Goal: Communication & Community: Ask a question

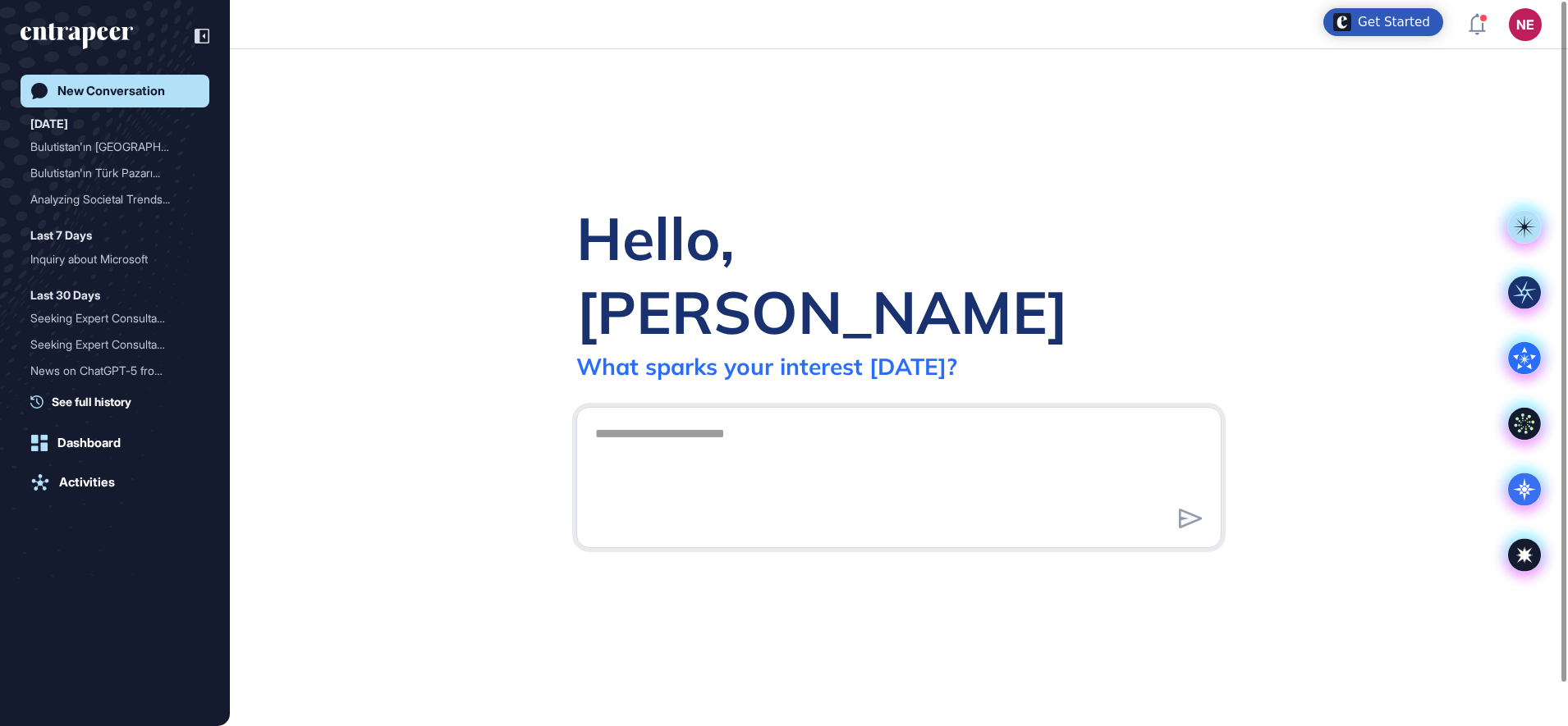
drag, startPoint x: 76, startPoint y: 476, endPoint x: 116, endPoint y: 468, distance: 40.8
click at [76, 476] on div "Activities" at bounding box center [86, 483] width 55 height 15
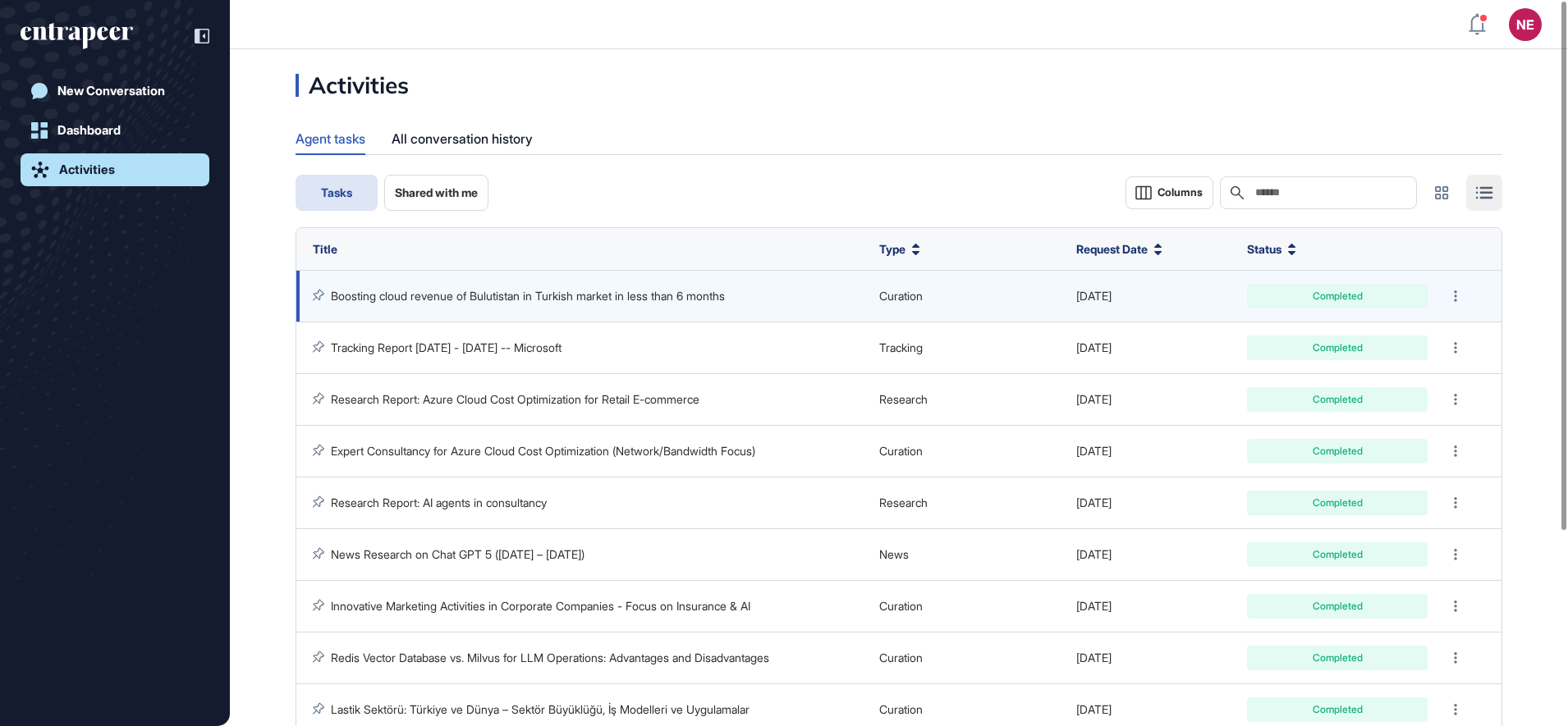
click at [532, 301] on link "Boosting cloud revenue of Bulutistan in Turkish market in less than 6 months" at bounding box center [528, 296] width 394 height 14
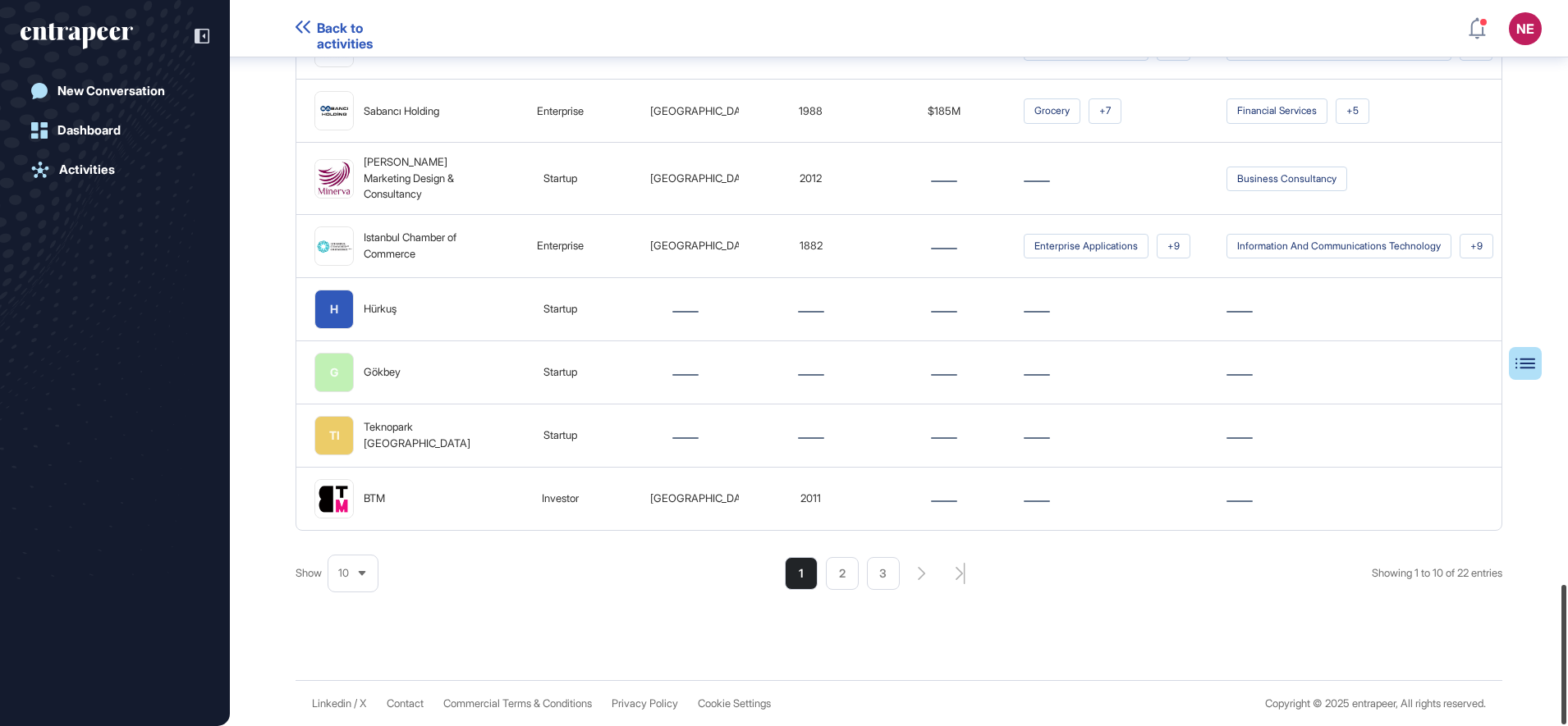
scroll to position [3028, 0]
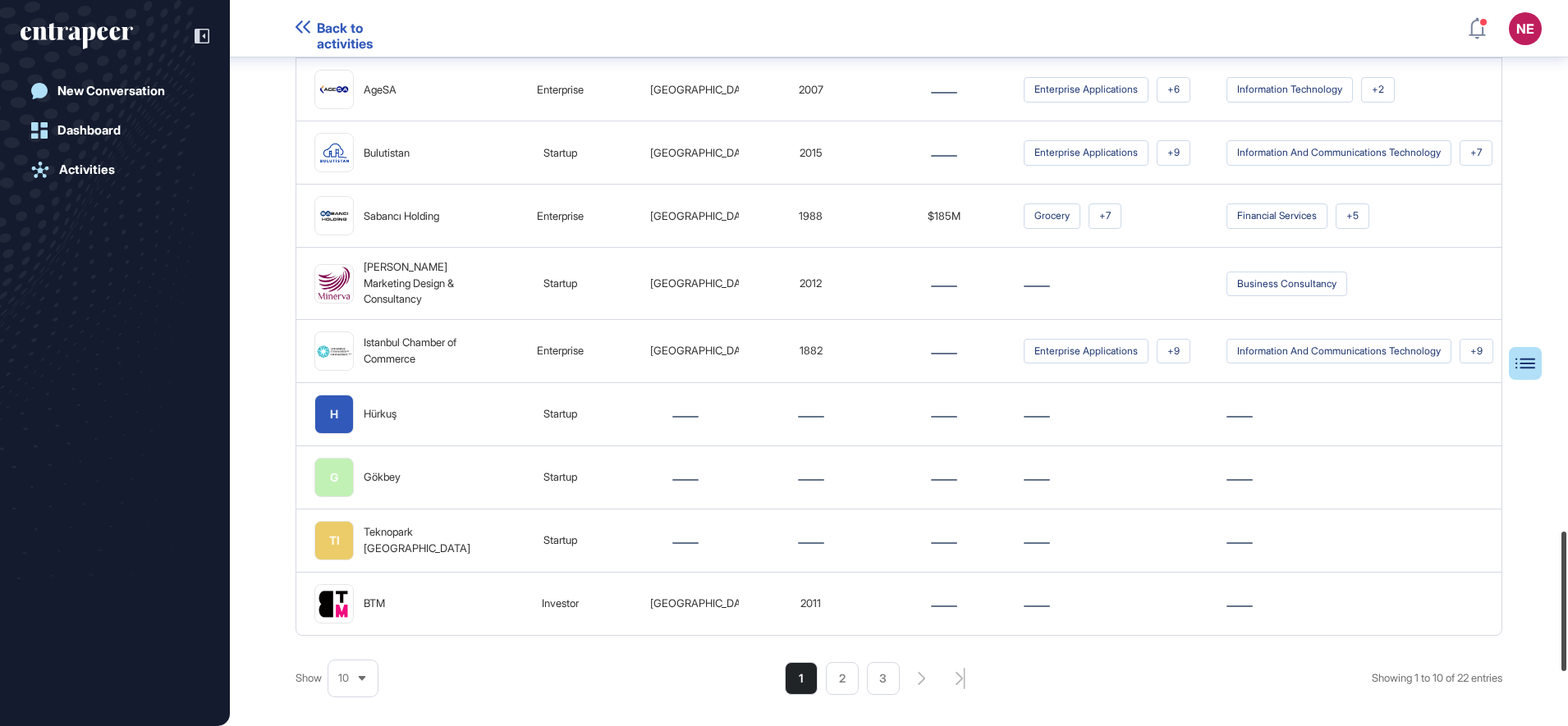
drag, startPoint x: 1572, startPoint y: 161, endPoint x: 1549, endPoint y: 641, distance: 480.6
click at [1549, 641] on div "Back to activities NE Dashboard Profile My Content Request More Data New Conver…" at bounding box center [784, 363] width 1568 height 726
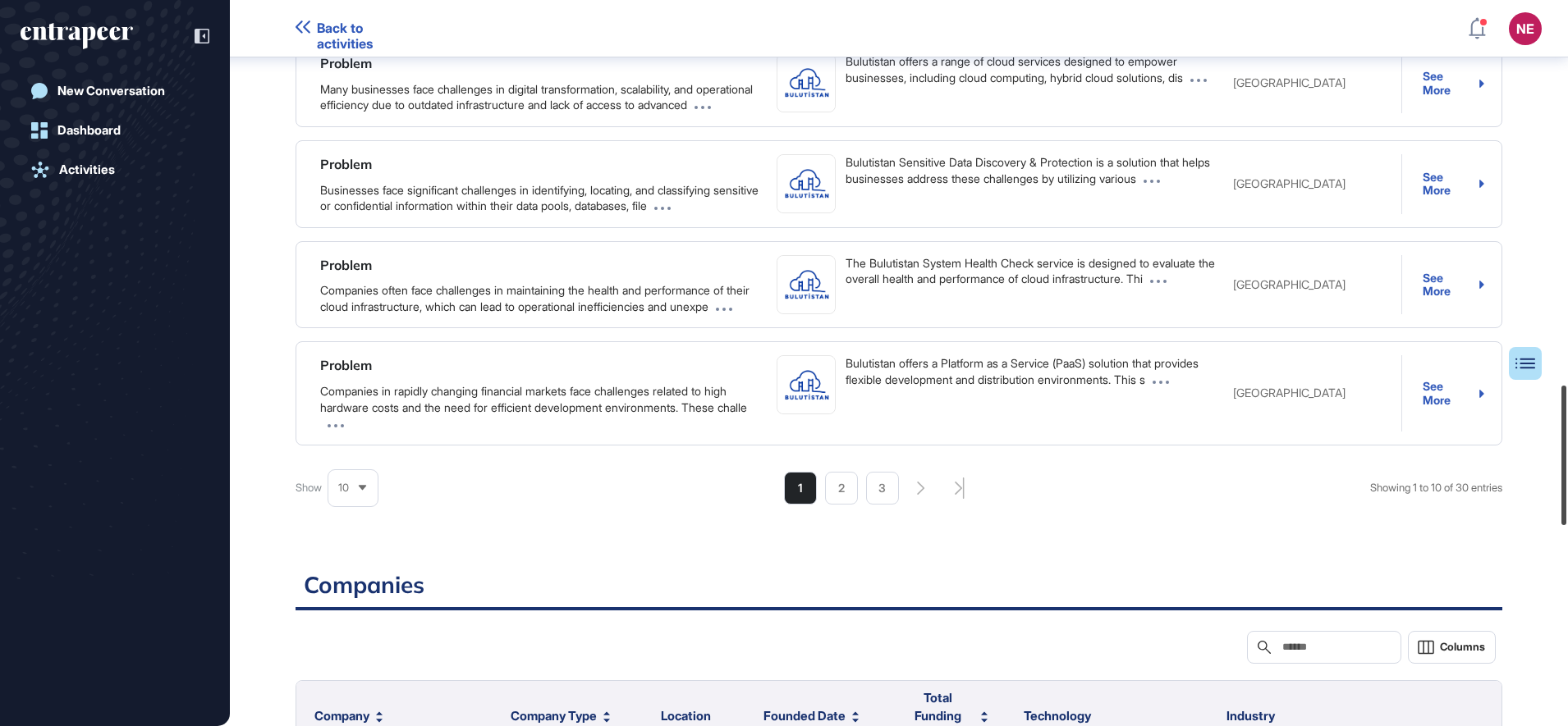
scroll to position [2073, 0]
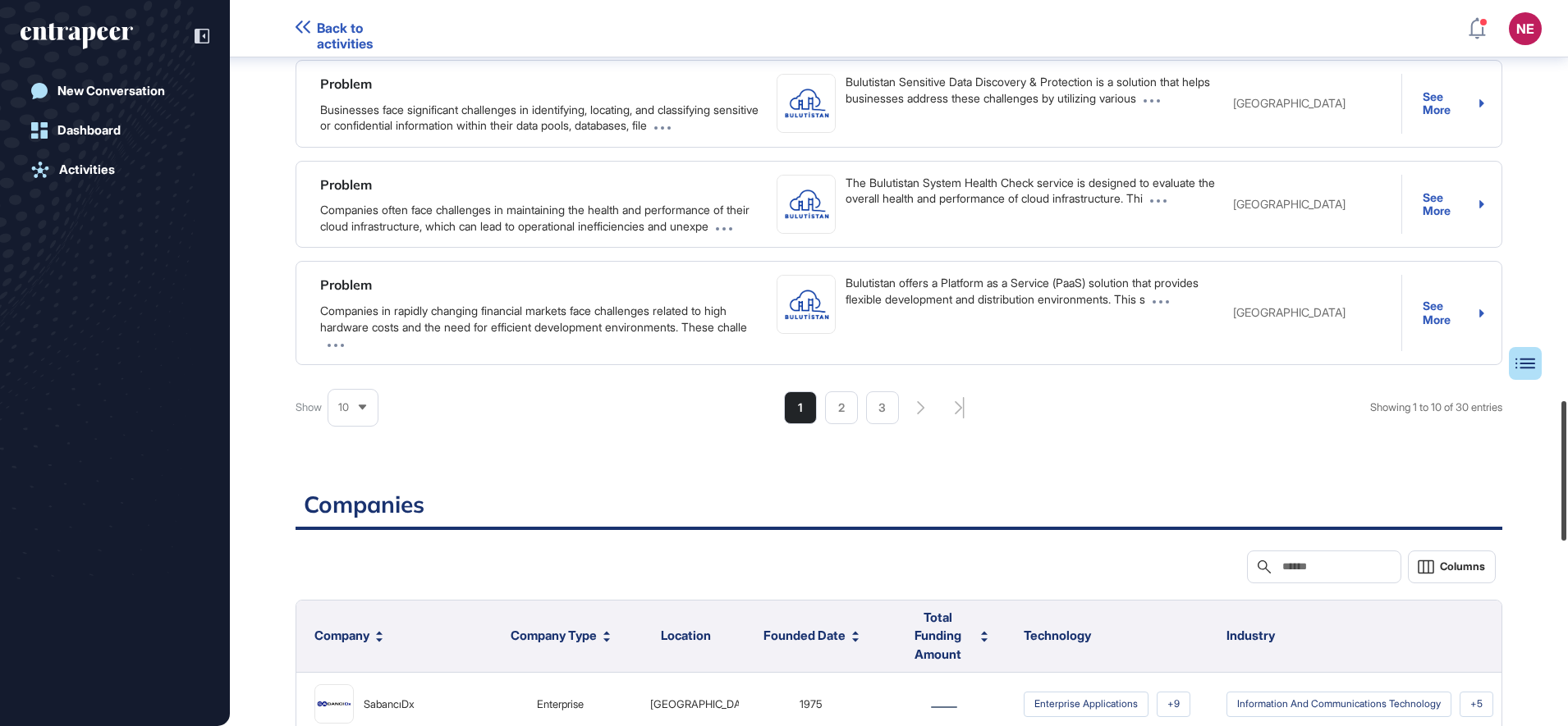
drag, startPoint x: 1566, startPoint y: 629, endPoint x: 1537, endPoint y: 446, distance: 185.3
click at [1537, 446] on div "Back to activities NE Dashboard Profile My Content Request More Data New Conver…" at bounding box center [784, 363] width 1568 height 726
click at [847, 425] on li "2" at bounding box center [841, 407] width 33 height 33
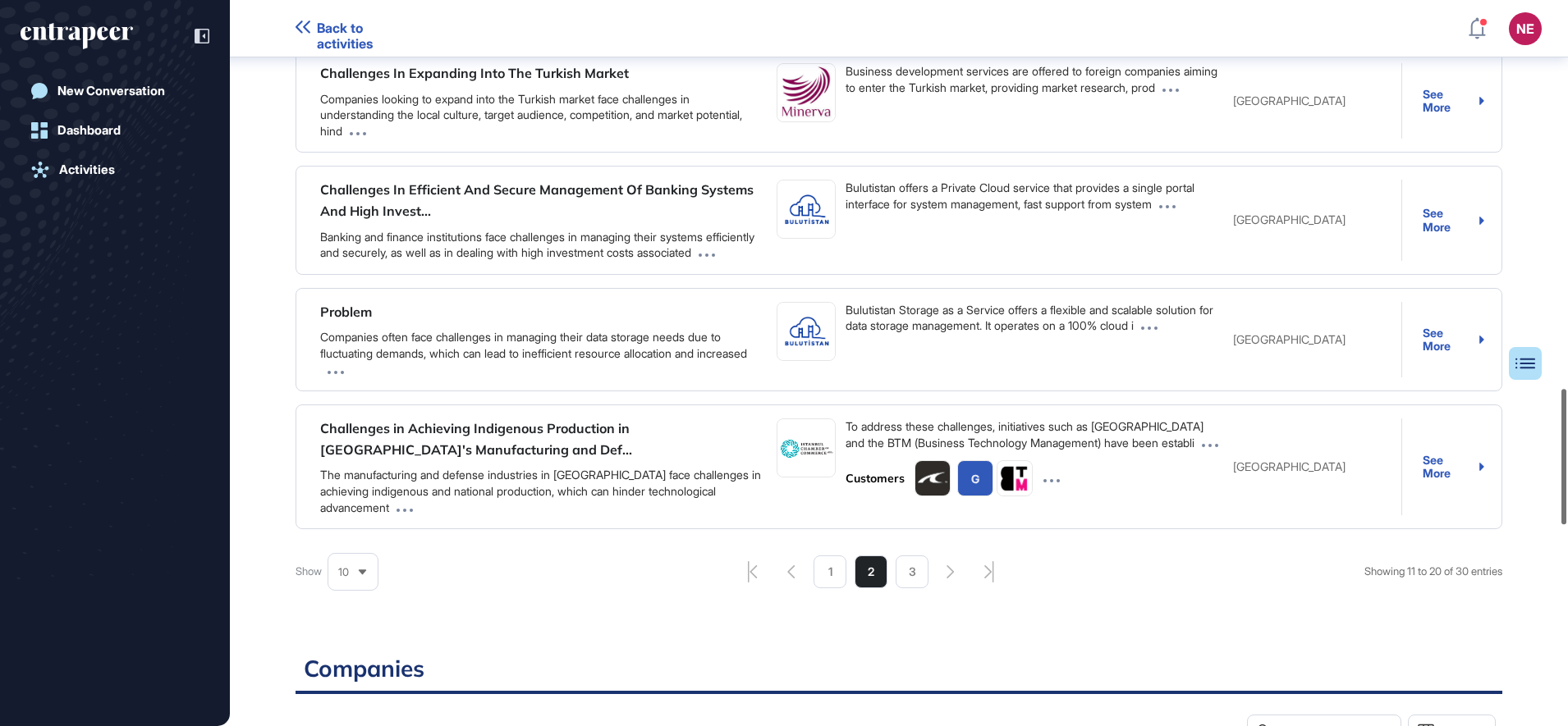
click at [1567, 412] on html "Back to activities NE Dashboard Profile My Content Request More Data New Conver…" at bounding box center [784, 363] width 1568 height 726
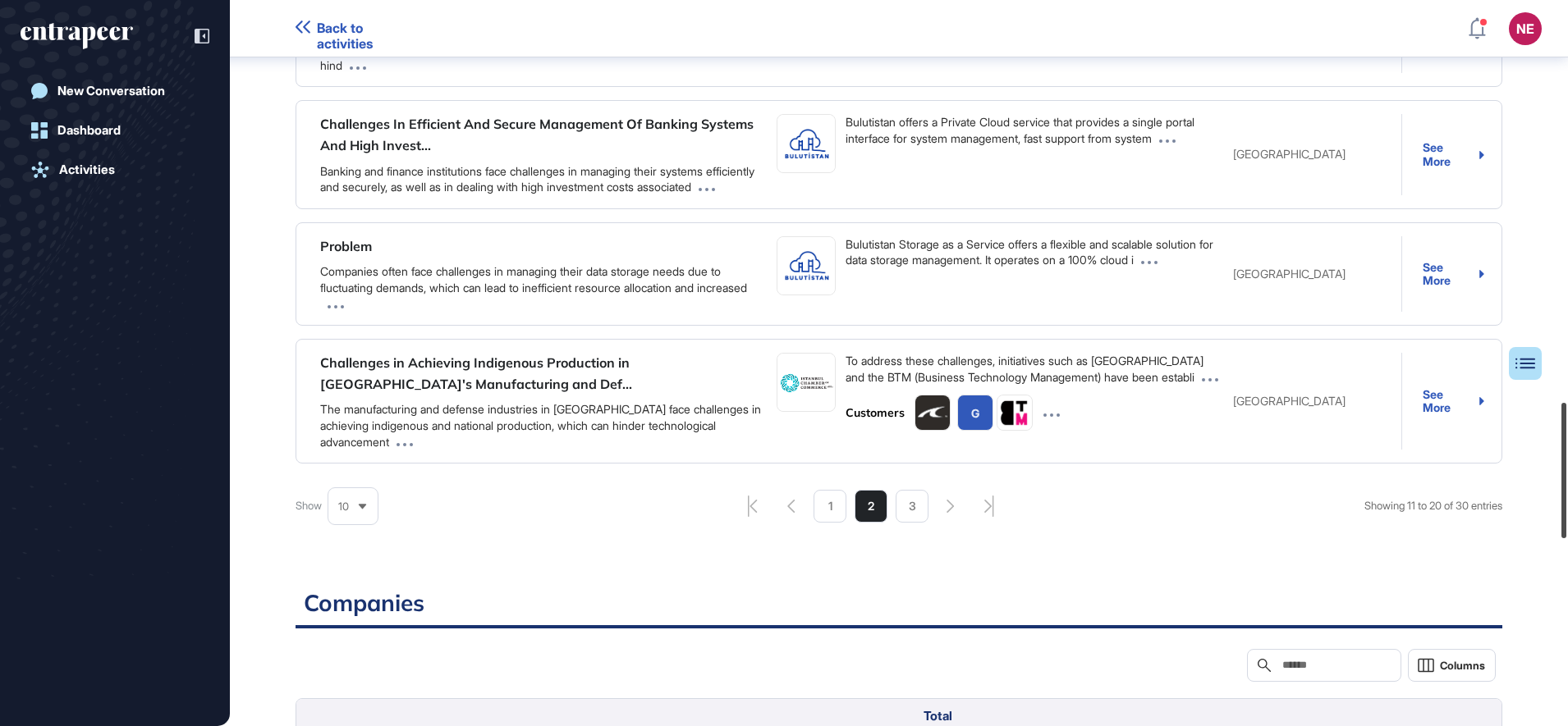
scroll to position [2147, 0]
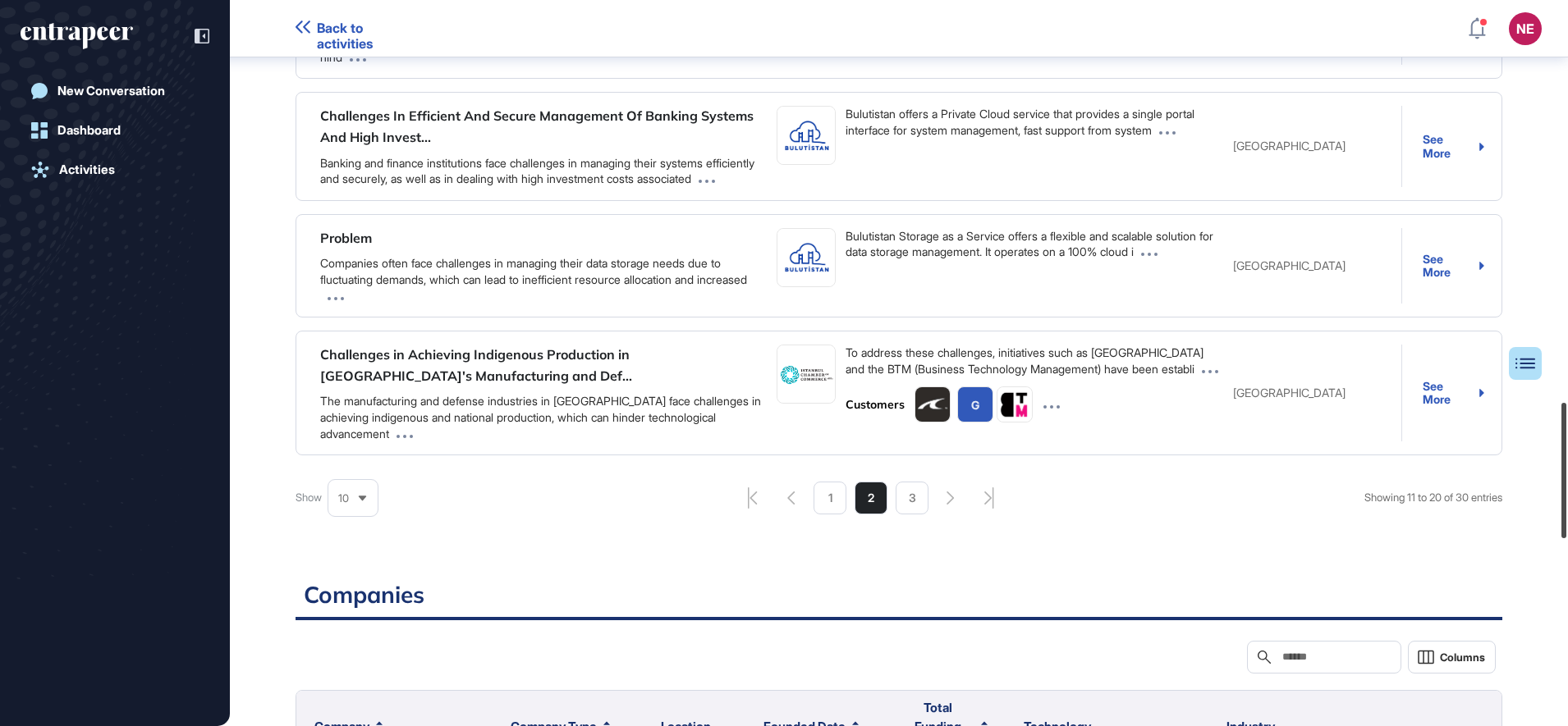
drag, startPoint x: 1559, startPoint y: 455, endPoint x: 1547, endPoint y: 546, distance: 91.8
click at [1567, 537] on html "Back to activities NE Dashboard Profile My Content Request More Data New Conver…" at bounding box center [784, 363] width 1568 height 726
click at [900, 514] on li "3" at bounding box center [912, 497] width 33 height 33
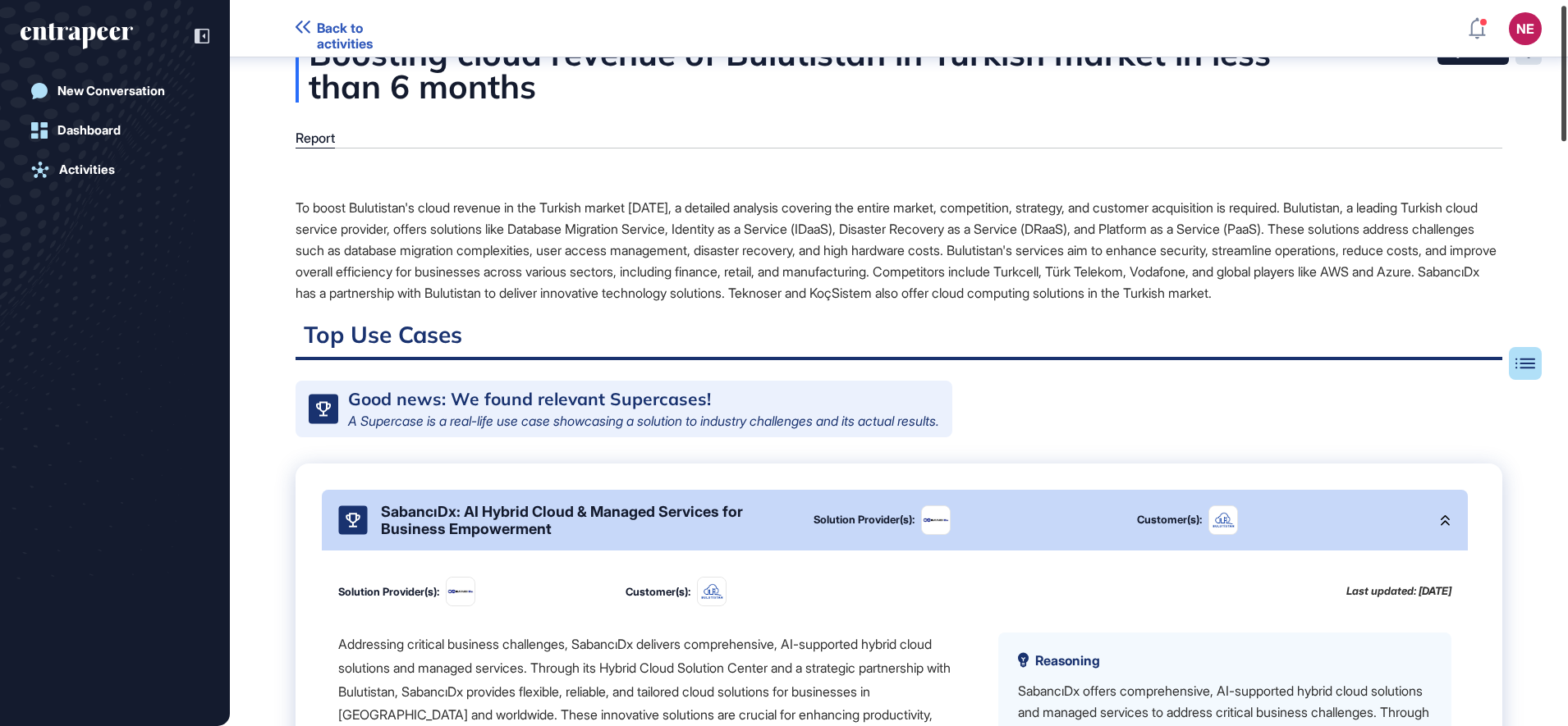
scroll to position [5, 0]
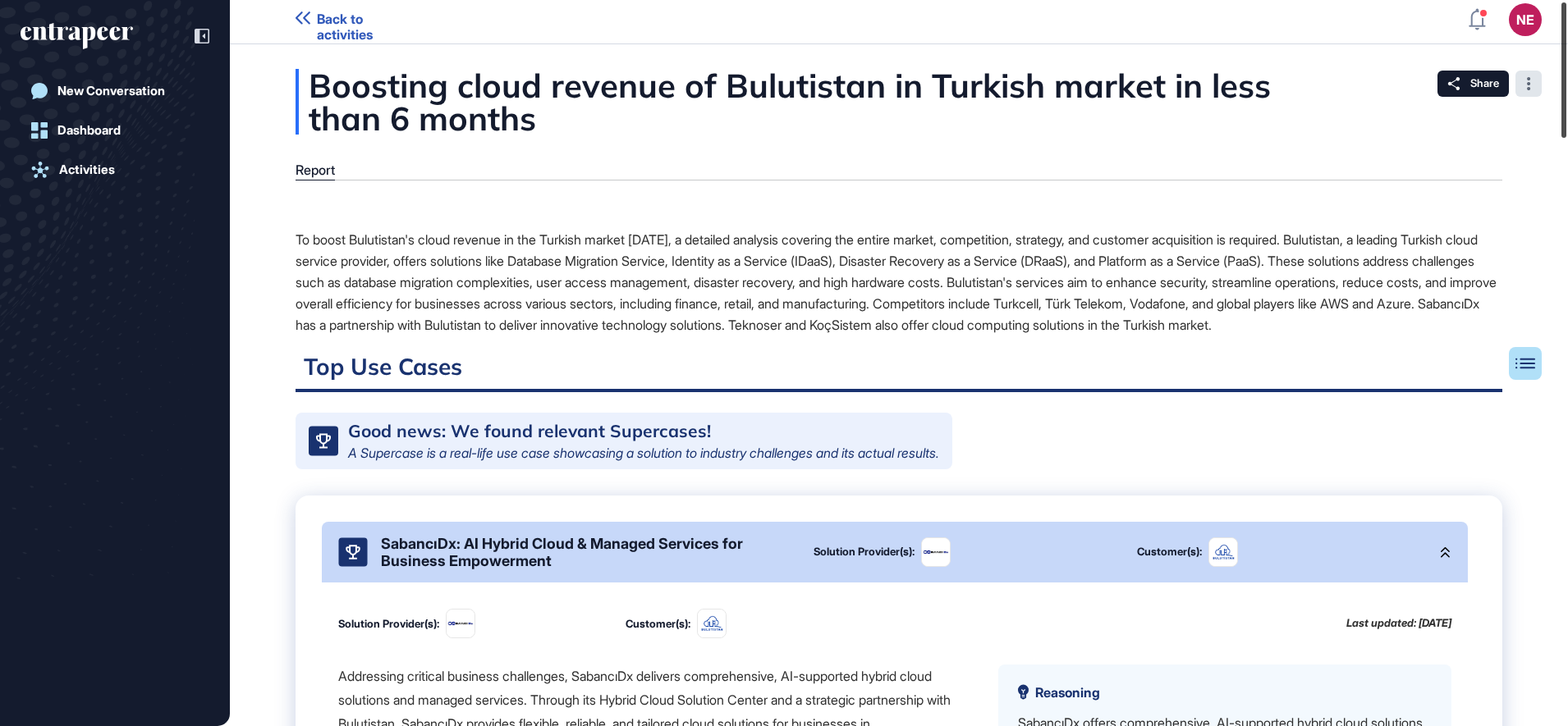
drag, startPoint x: 1566, startPoint y: 472, endPoint x: 1525, endPoint y: 73, distance: 401.1
click at [1525, 73] on div "Back to activities NE Dashboard Profile My Content Request More Data New Conver…" at bounding box center [784, 363] width 1568 height 726
click at [113, 85] on div "New Conversation" at bounding box center [111, 91] width 107 height 15
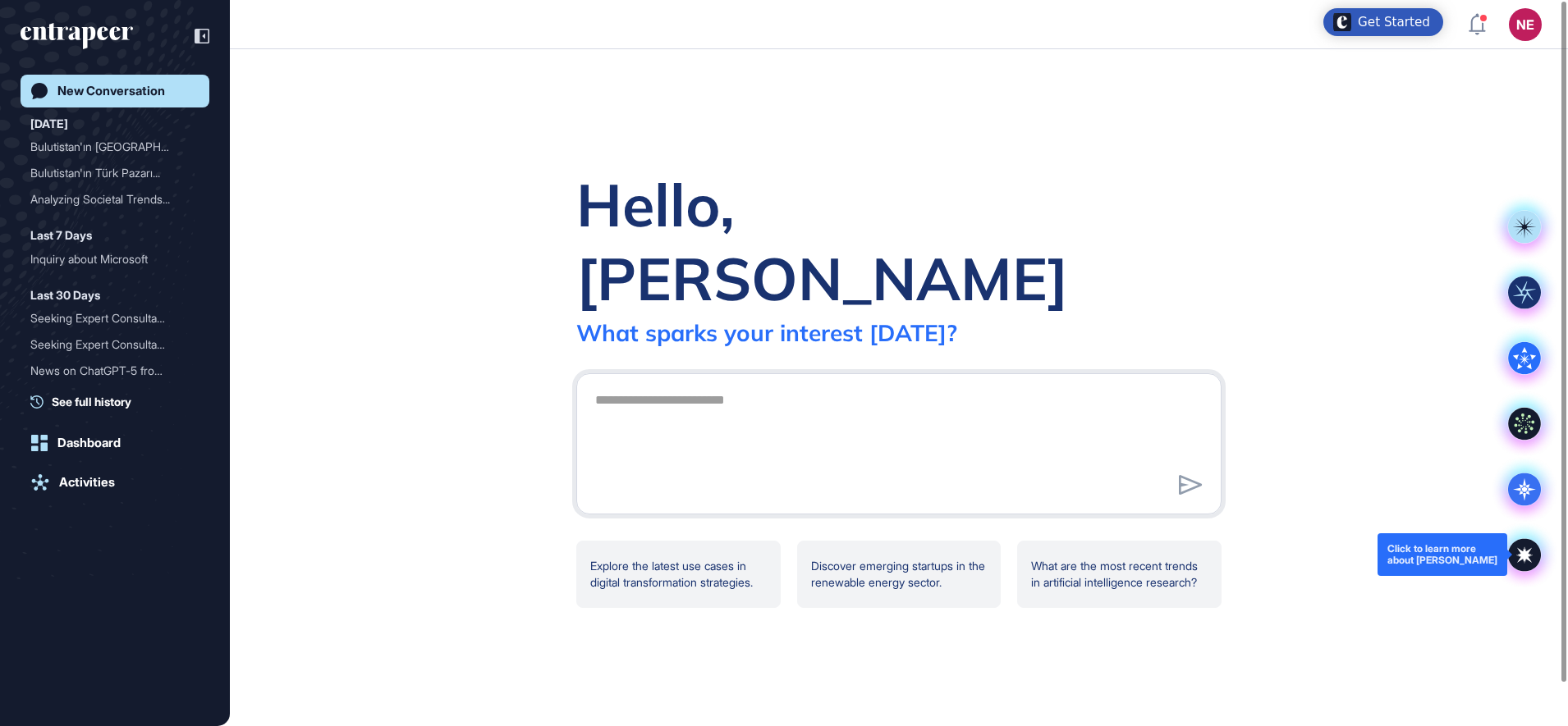
click at [1521, 563] on icon at bounding box center [1524, 554] width 33 height 33
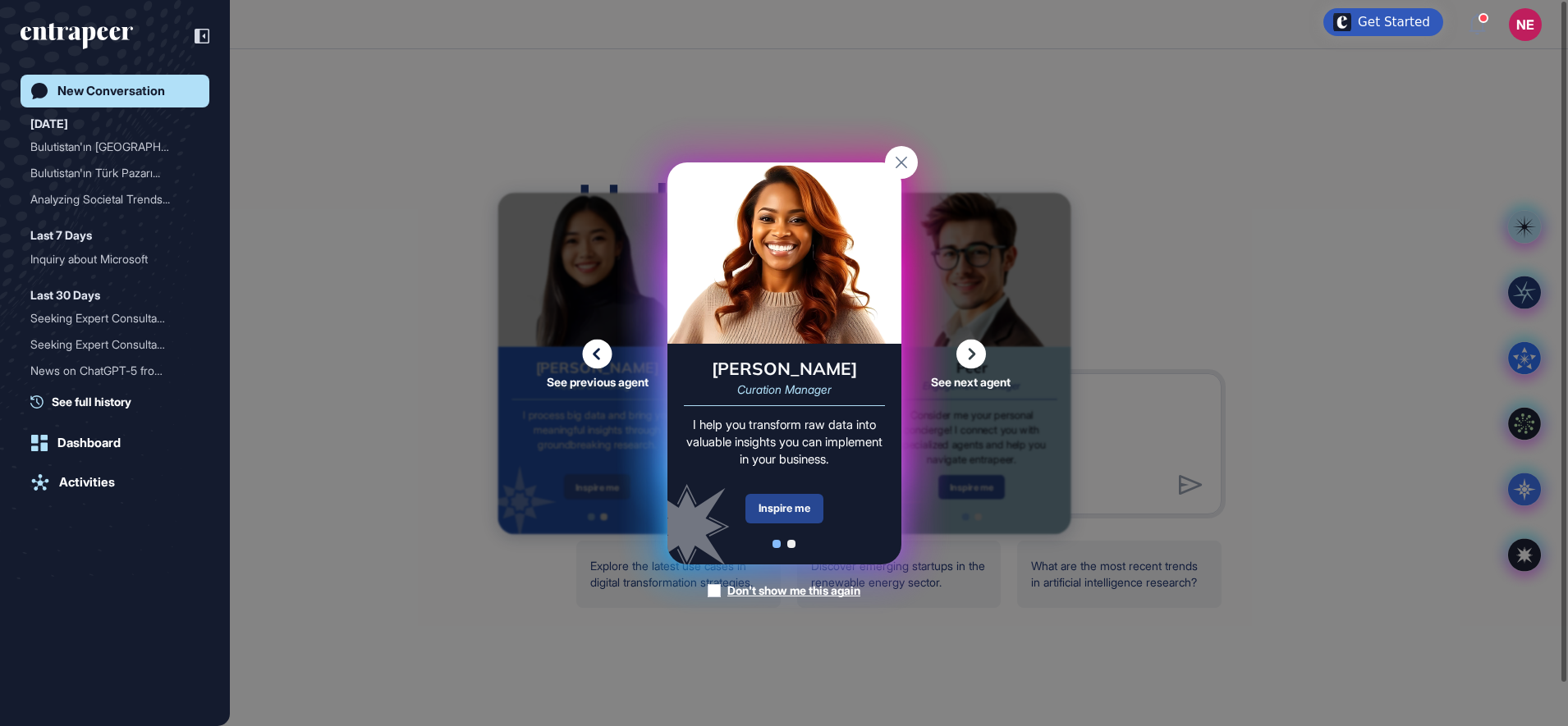
click at [813, 512] on div "Inspire me" at bounding box center [784, 509] width 78 height 30
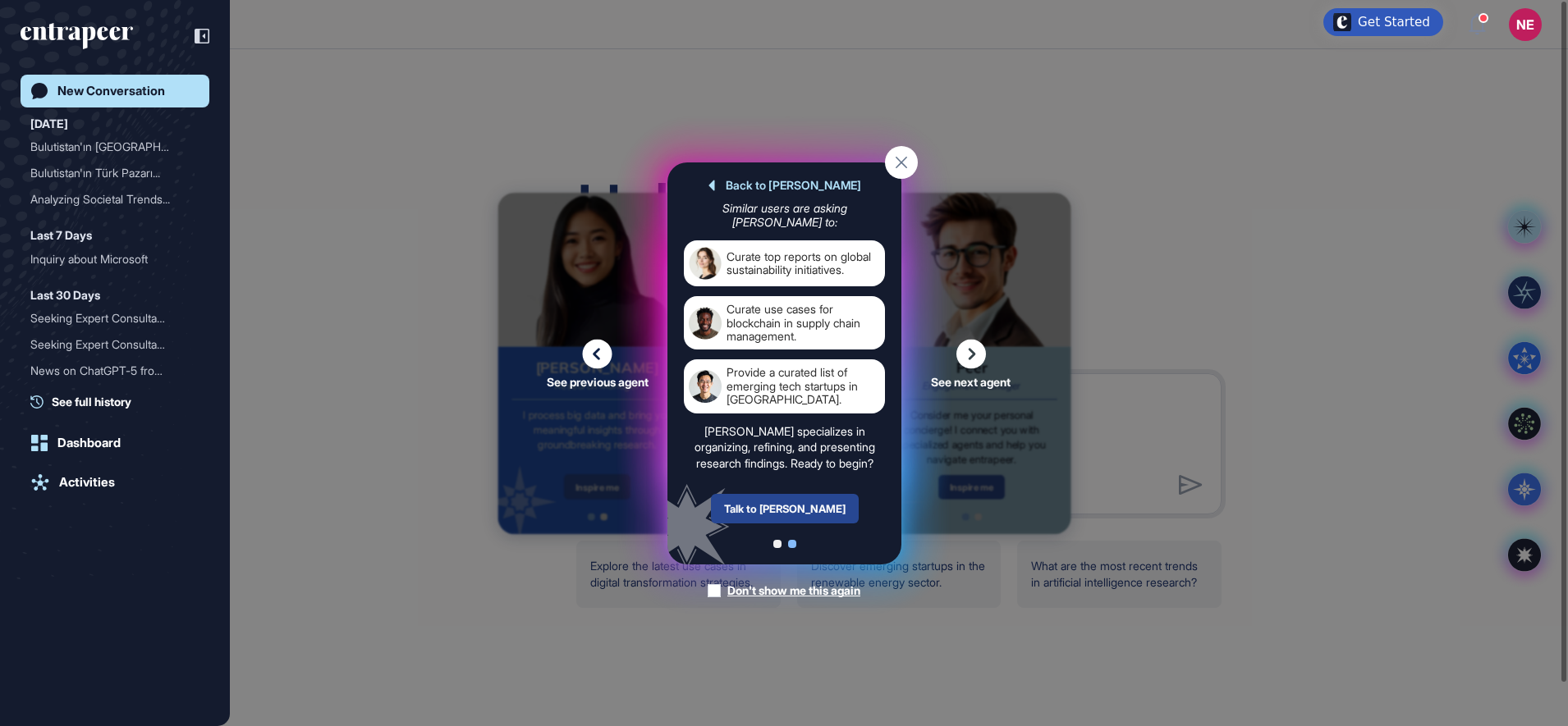
click at [815, 505] on div "Talk to [PERSON_NAME]" at bounding box center [784, 509] width 148 height 30
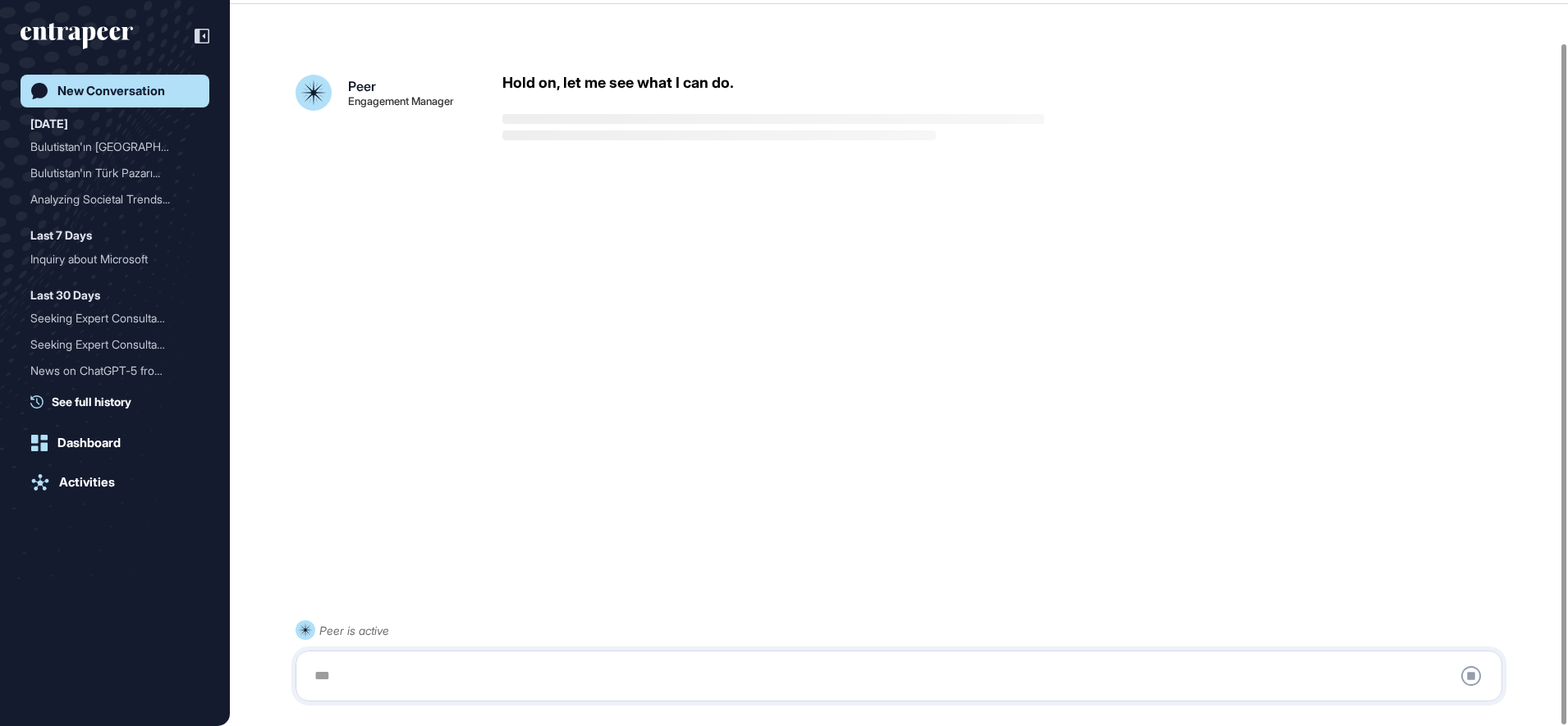
scroll to position [46, 0]
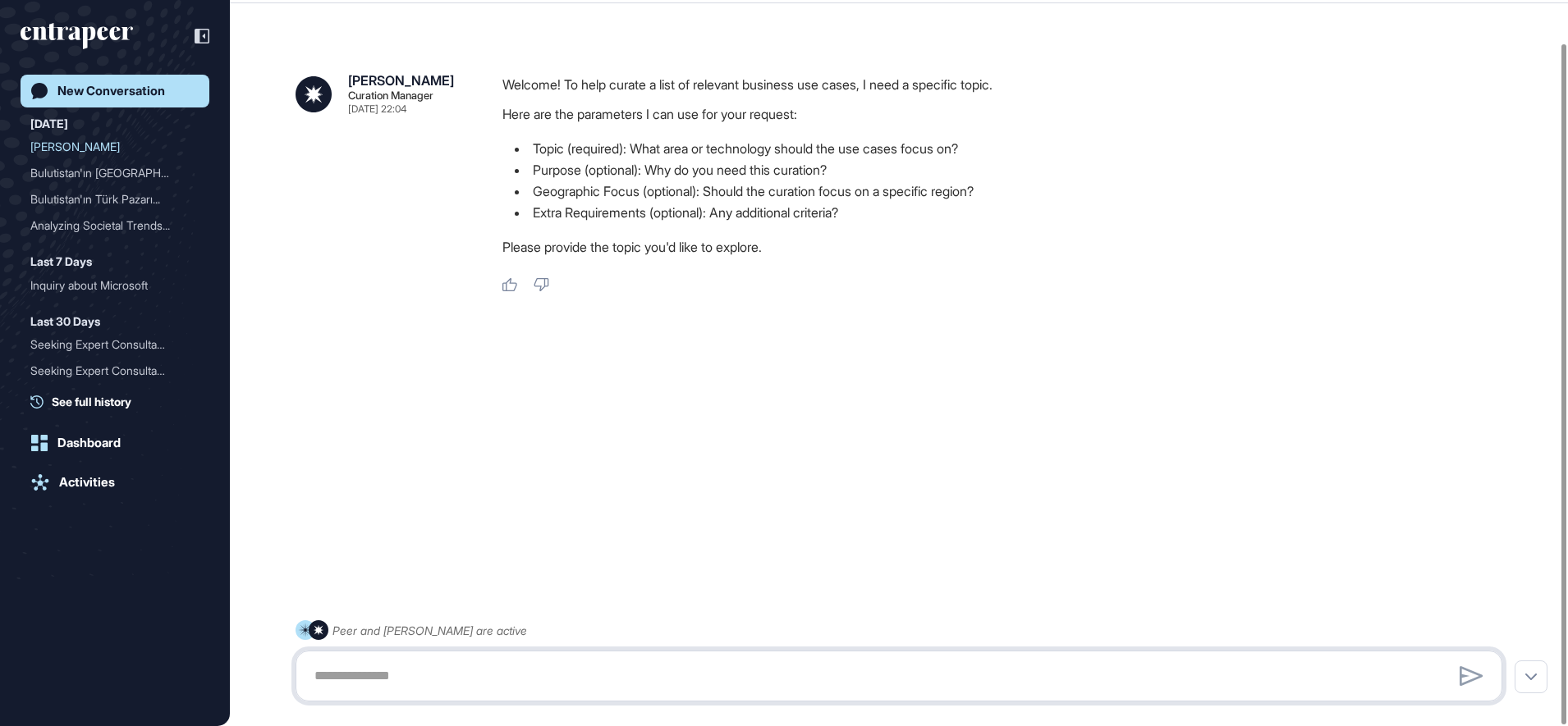
click at [351, 690] on textarea at bounding box center [899, 676] width 1189 height 33
paste textarea "**********"
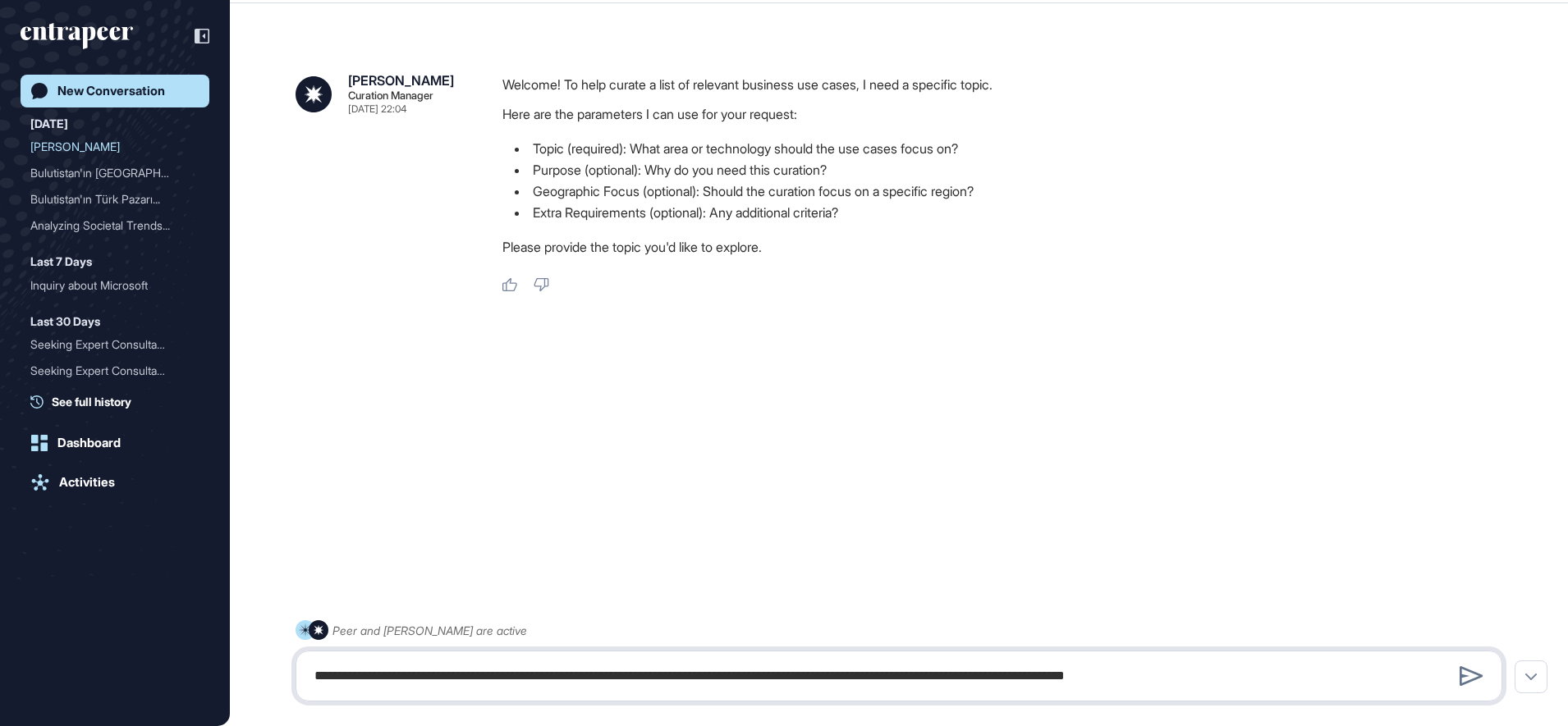
click at [1285, 672] on textarea "**********" at bounding box center [899, 676] width 1189 height 33
paste textarea "**********"
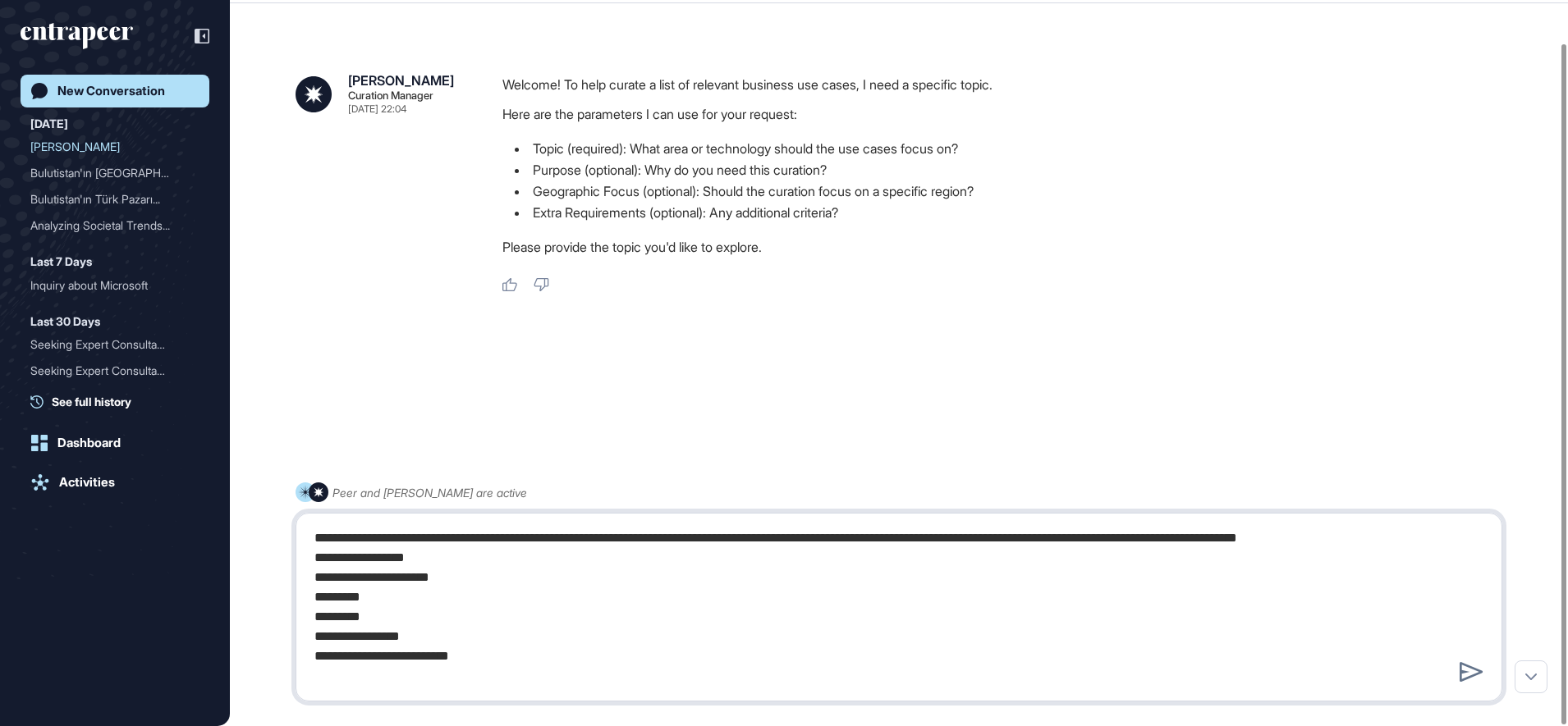
click at [366, 549] on textarea "**********" at bounding box center [899, 607] width 1189 height 171
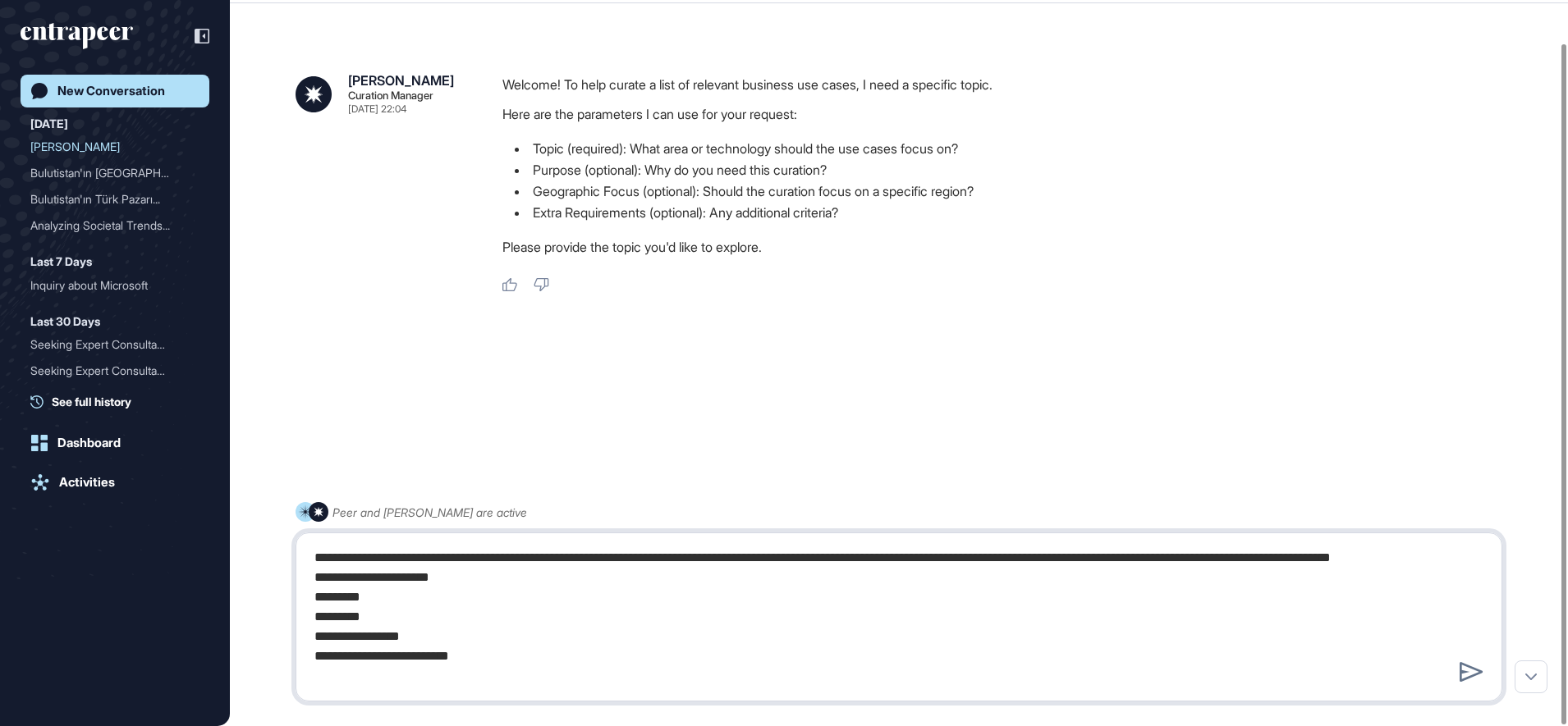
click at [328, 592] on textarea "**********" at bounding box center [899, 617] width 1189 height 151
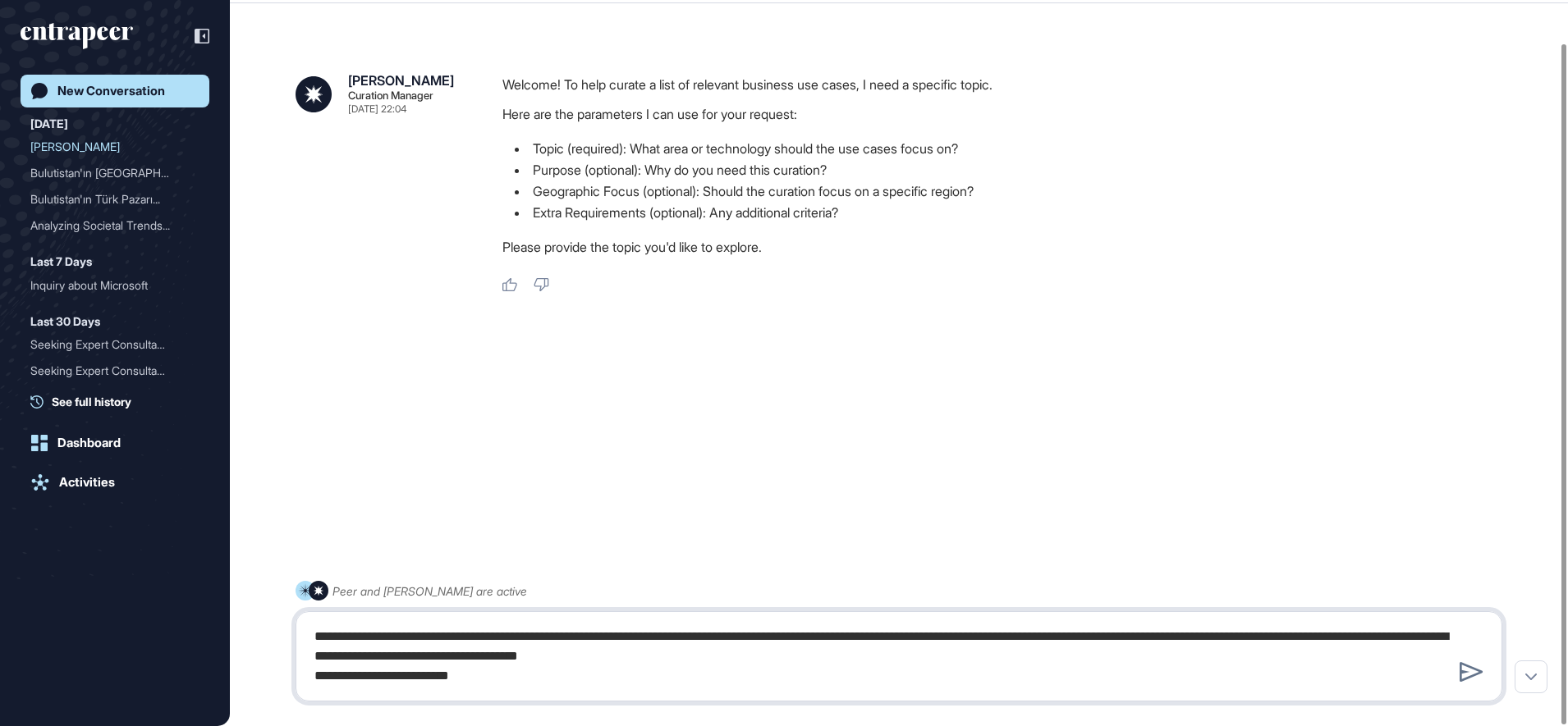
click at [320, 679] on textarea "**********" at bounding box center [899, 657] width 1189 height 72
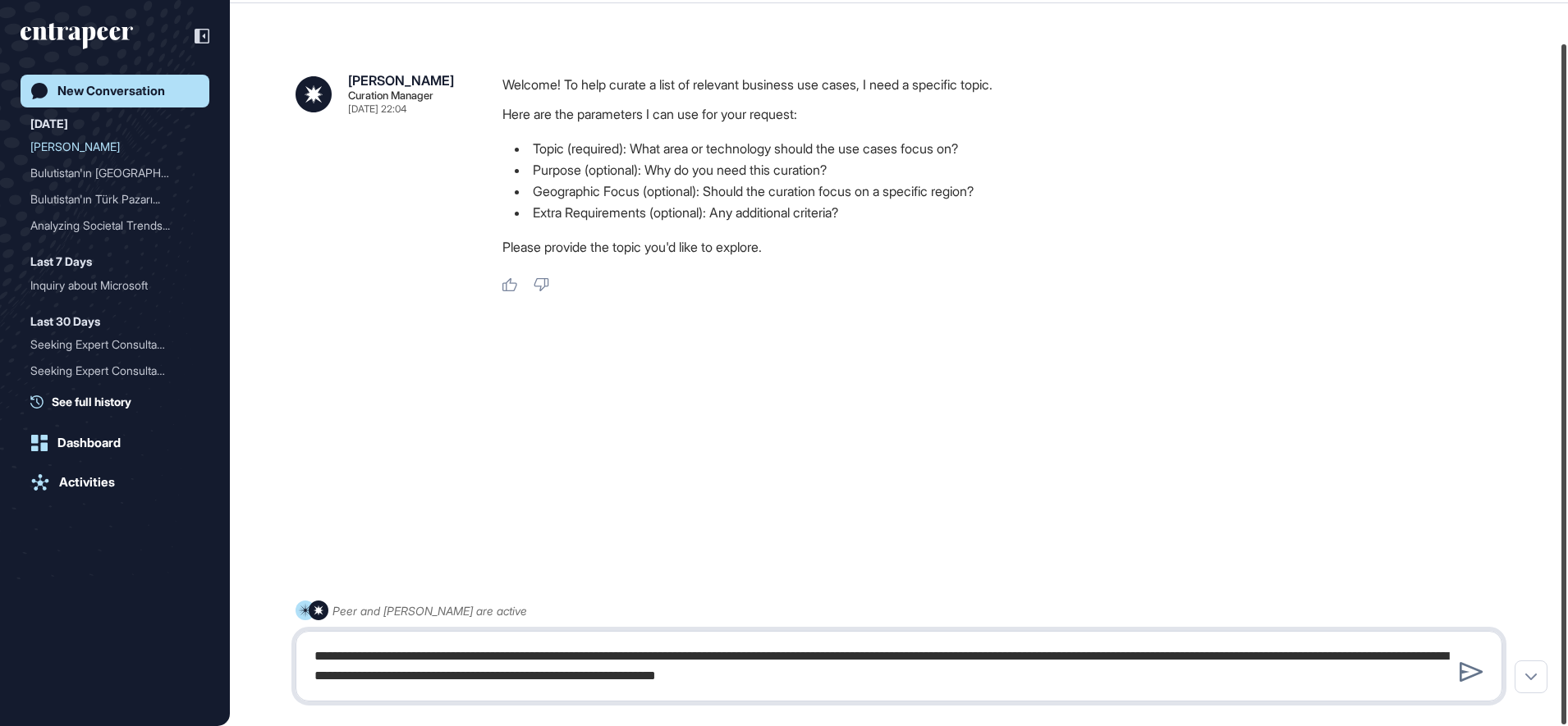
drag, startPoint x: 1566, startPoint y: 509, endPoint x: 1572, endPoint y: 649, distance: 140.1
click at [1567, 649] on html "NE Dashboard Profile My Content Request More Data New Conversation [DATE] [PERS…" at bounding box center [784, 363] width 1568 height 726
click at [1180, 679] on textarea "**********" at bounding box center [899, 666] width 1189 height 53
type textarea "**********"
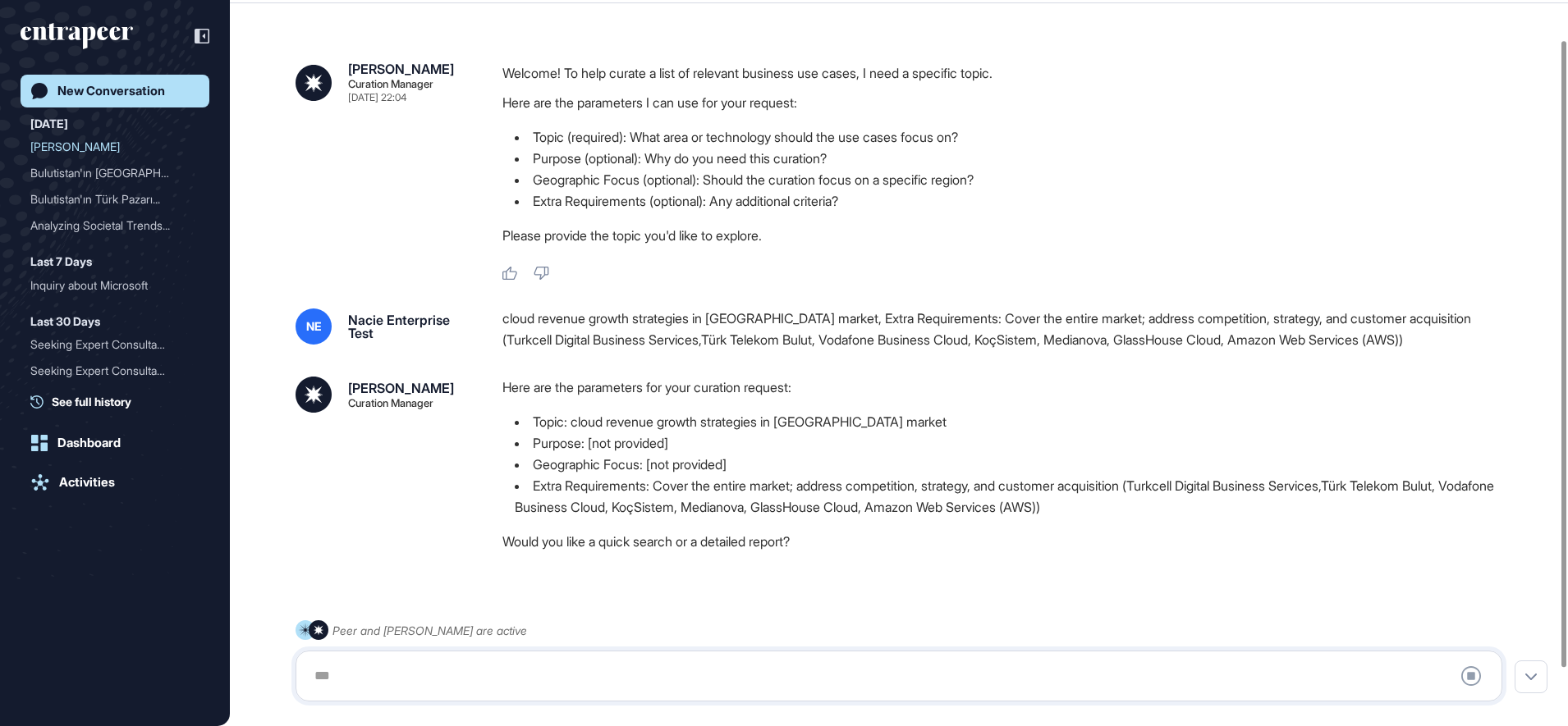
click at [538, 669] on div at bounding box center [899, 676] width 1189 height 33
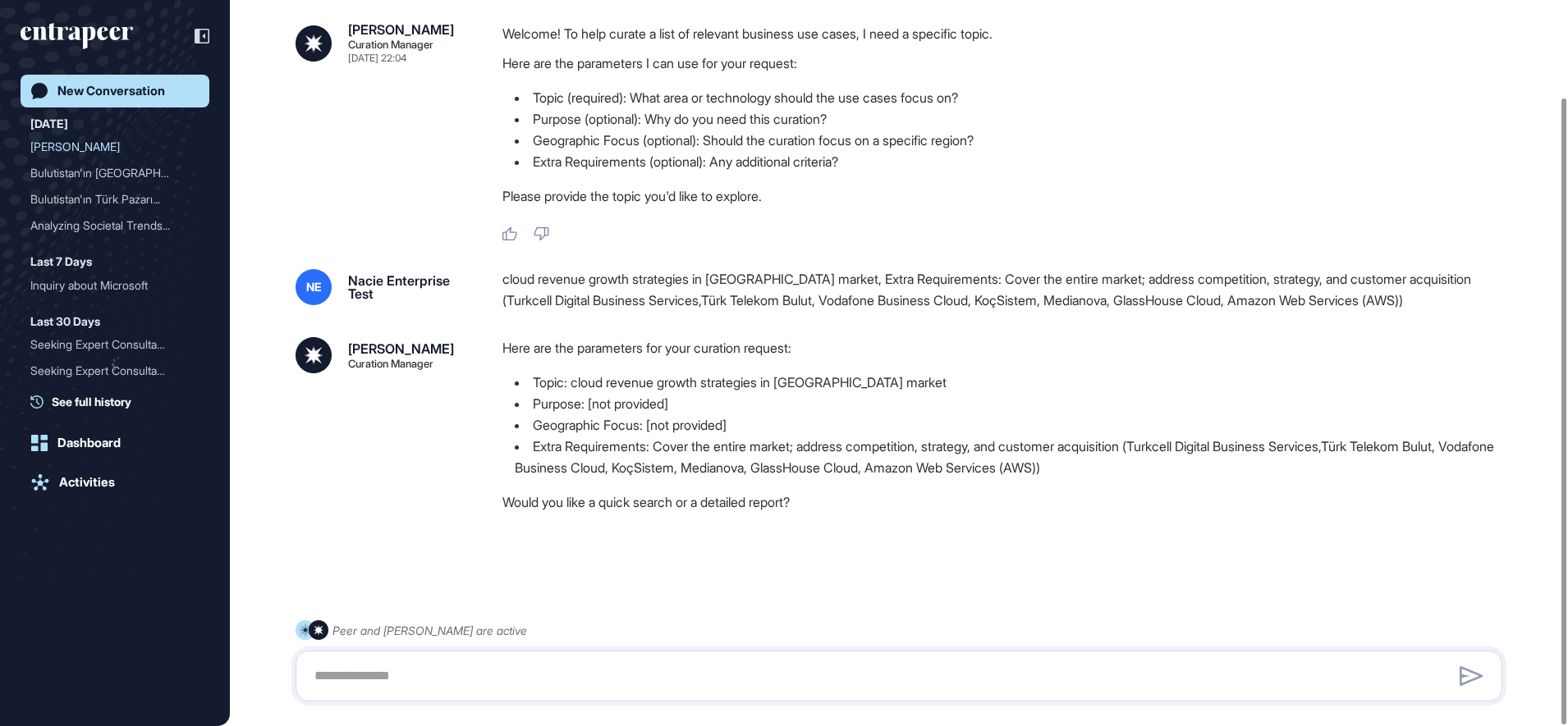
scroll to position [113, 0]
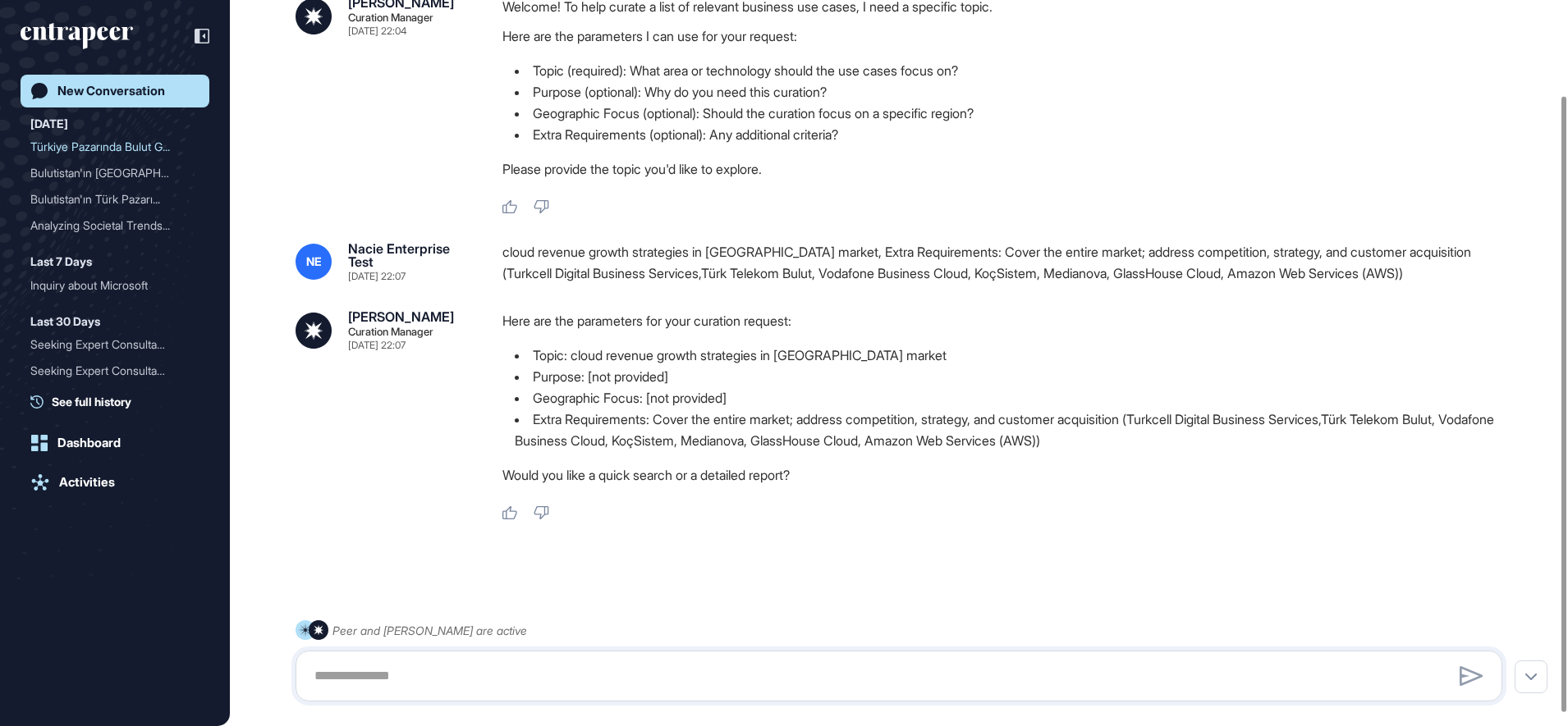
click at [302, 699] on div at bounding box center [899, 676] width 1207 height 51
click at [322, 677] on textarea at bounding box center [899, 676] width 1189 height 33
type textarea "**********"
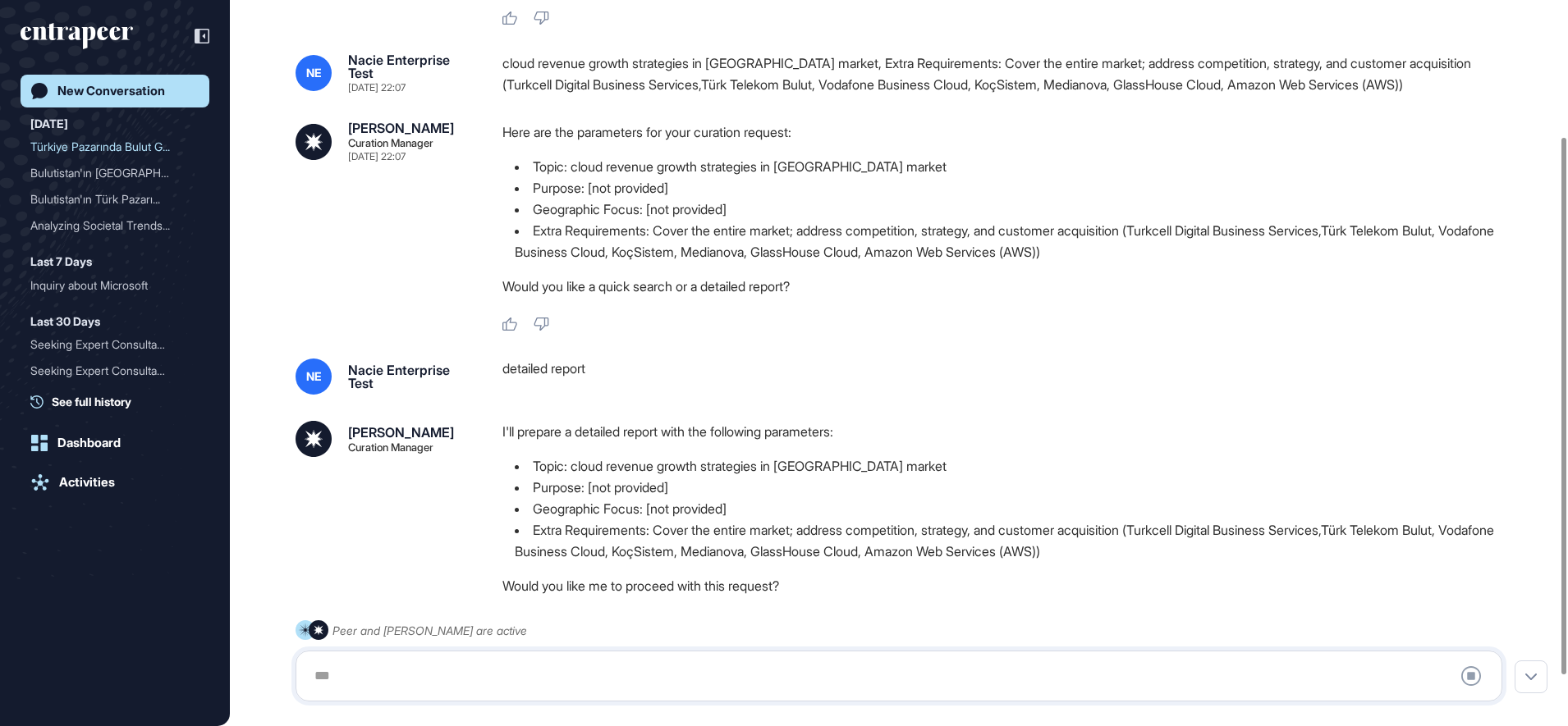
scroll to position [301, 0]
click at [519, 661] on textarea at bounding box center [899, 676] width 1189 height 33
type textarea "***"
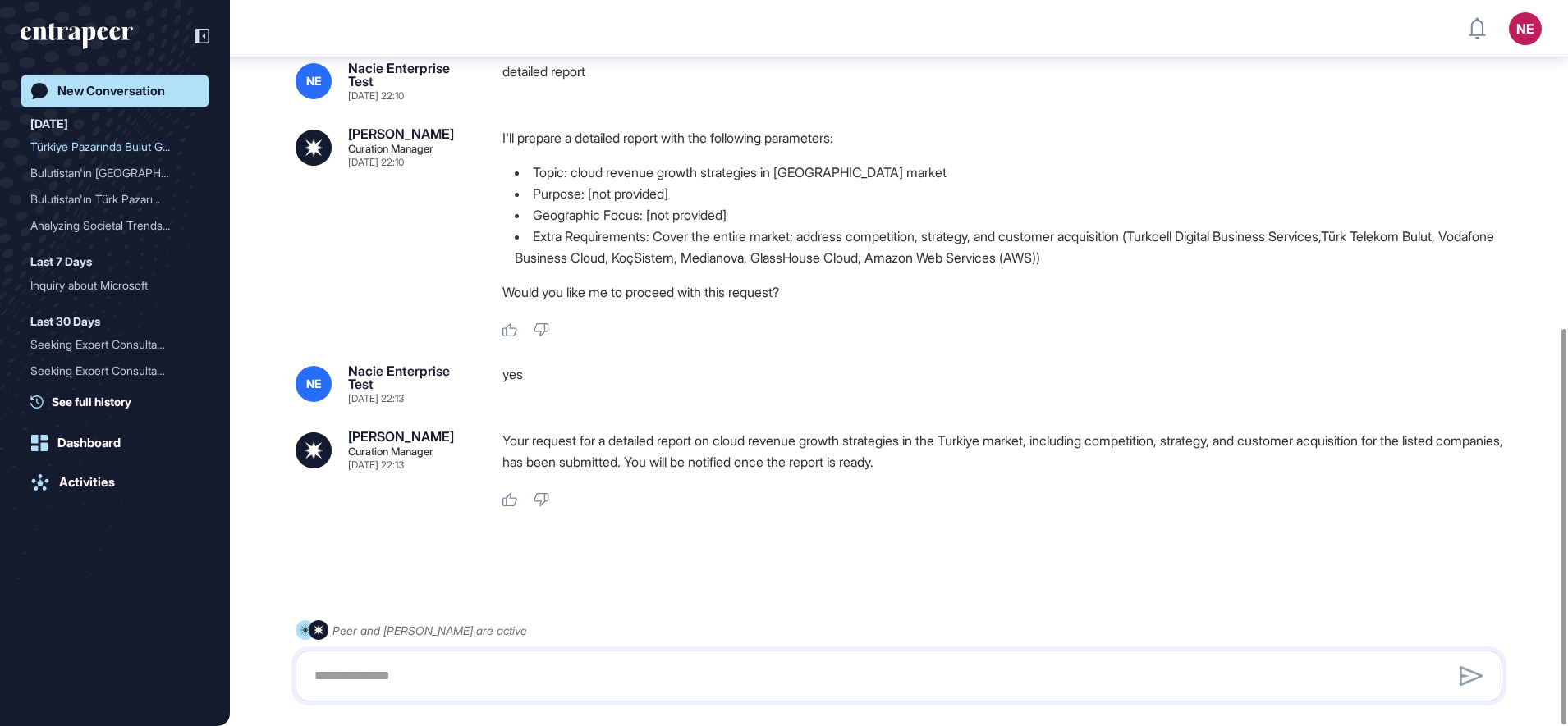
scroll to position [608, 0]
click at [121, 490] on link "Activities" at bounding box center [114, 482] width 189 height 33
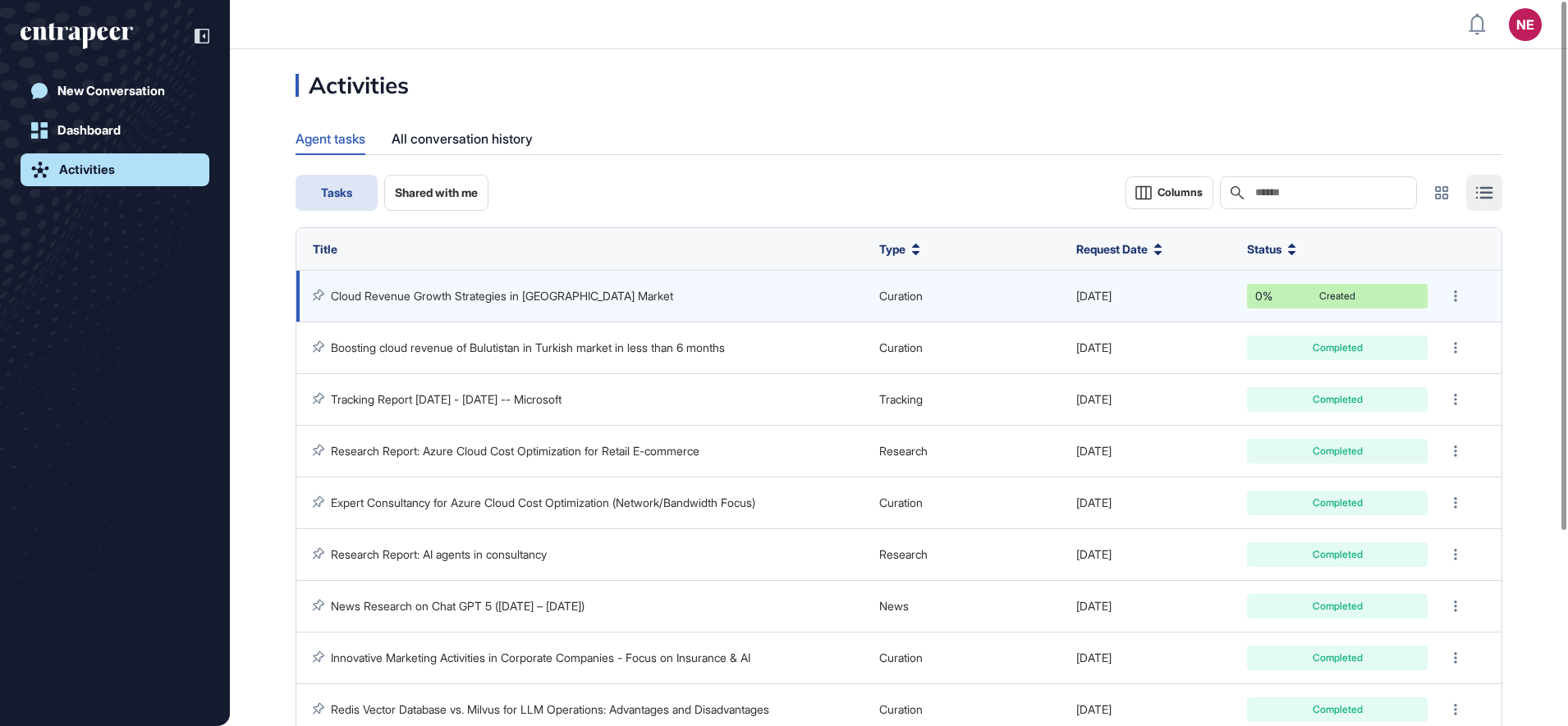
click at [391, 296] on link "Cloud Revenue Growth Strategies in [GEOGRAPHIC_DATA] Market" at bounding box center [501, 296] width 342 height 14
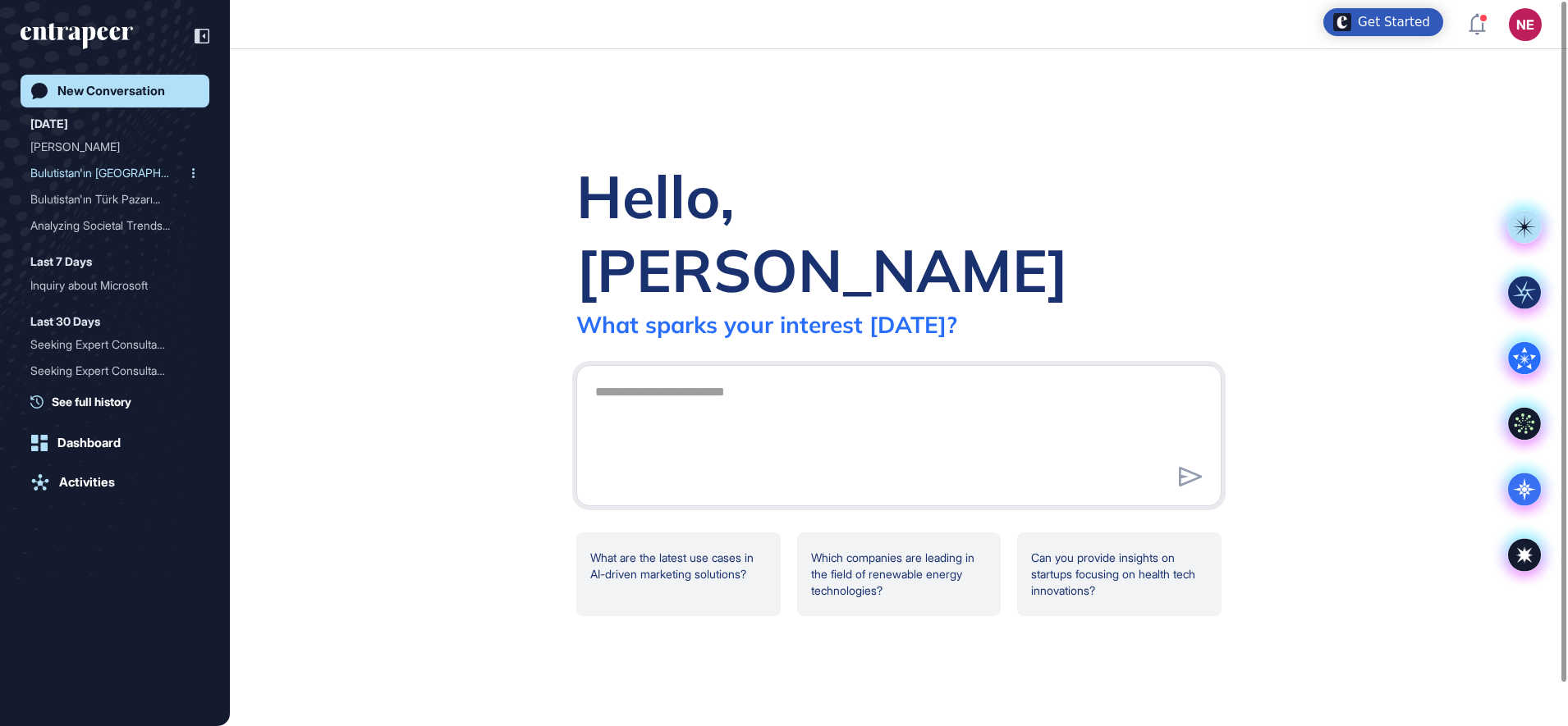
click at [114, 177] on div "Bulutistan'ın [GEOGRAPHIC_DATA]..." at bounding box center [108, 173] width 156 height 26
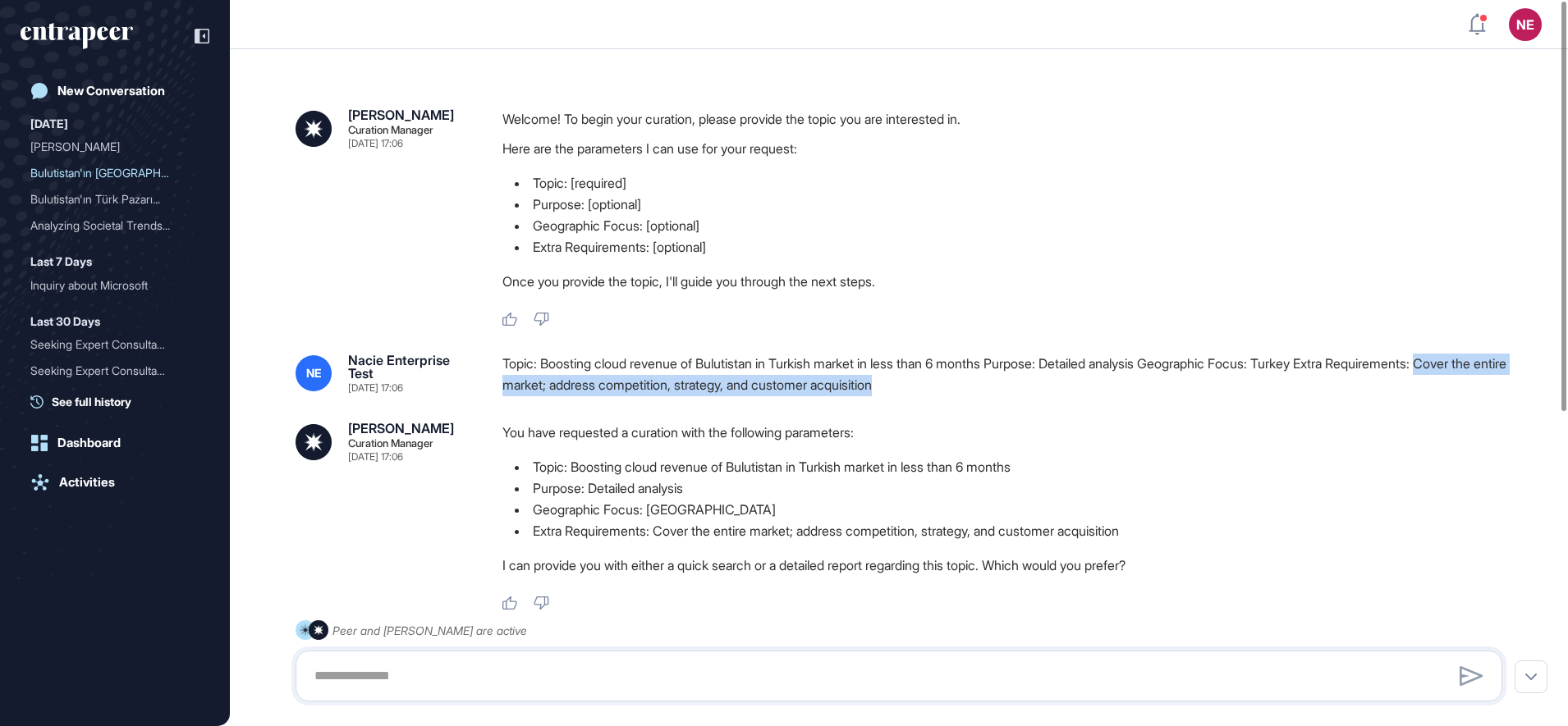
drag, startPoint x: 1477, startPoint y: 362, endPoint x: 1515, endPoint y: 375, distance: 40.2
click at [1515, 375] on div "Curie Curation Manager Aug 21, 2025 17:06 Welcome! To begin your curation, plea…" at bounding box center [899, 643] width 1338 height 1187
click at [1106, 405] on div "Curie Curation Manager Aug 21, 2025 17:06 Welcome! To begin your curation, plea…" at bounding box center [899, 643] width 1338 height 1187
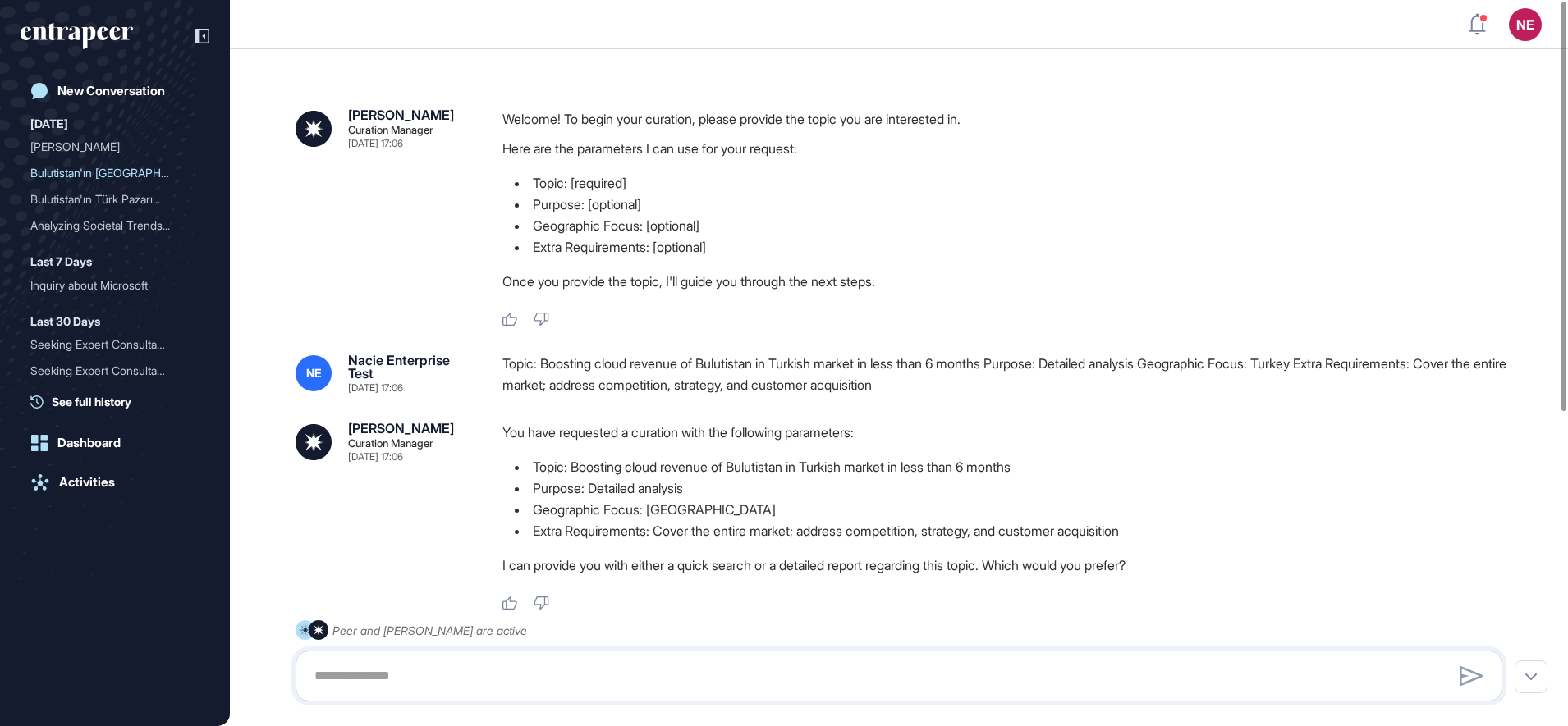
click at [960, 384] on div "Topic: Boosting cloud revenue of Bulutistan in Turkish market in less than 6 mo…" at bounding box center [1009, 374] width 1013 height 42
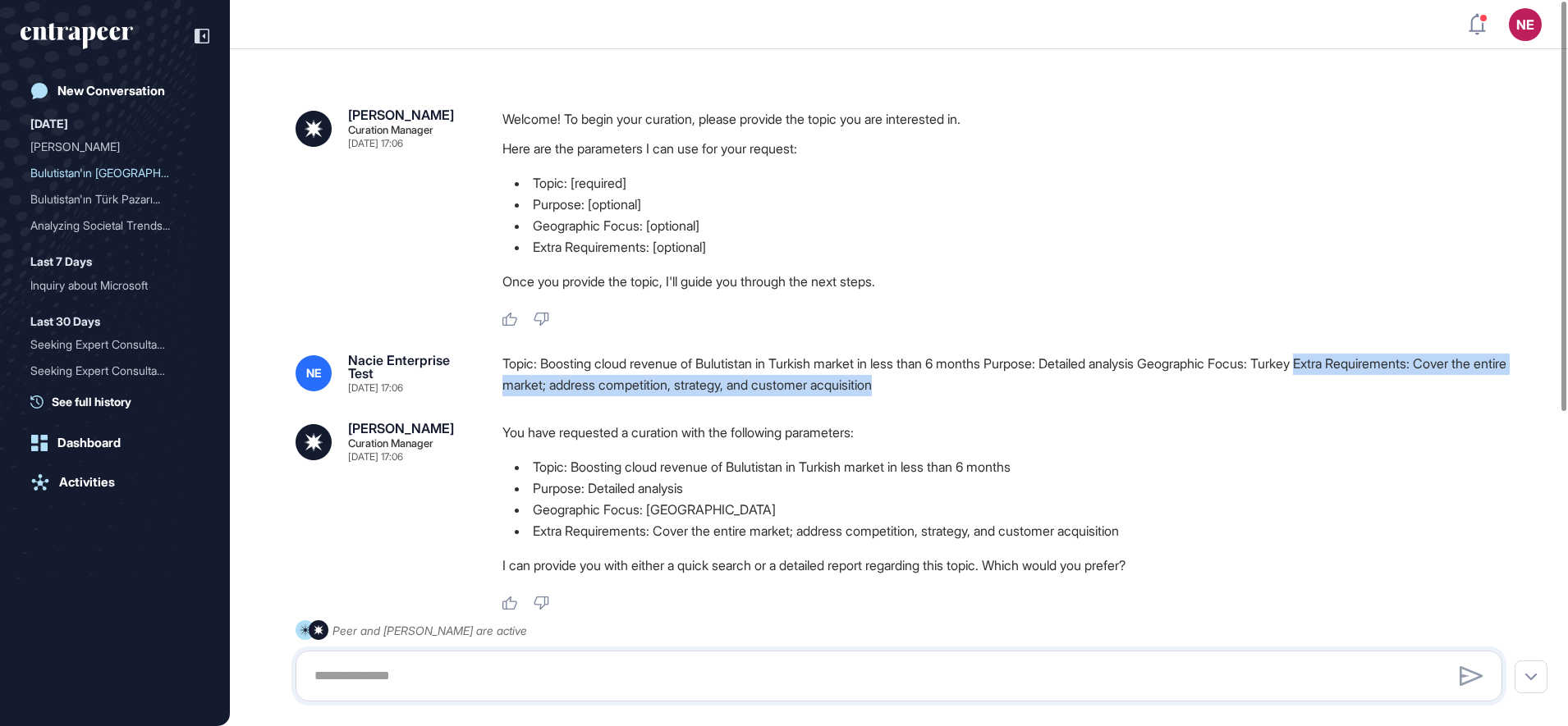
drag, startPoint x: 1346, startPoint y: 364, endPoint x: 1441, endPoint y: 396, distance: 100.2
click at [1441, 396] on div "Topic: Boosting cloud revenue of Bulutistan in Turkish market in less than 6 mo…" at bounding box center [1009, 374] width 1013 height 42
copy div "Extra Requirements: Cover the entire market; address competition, strategy, and…"
